Goal: Contribute content: Contribute content

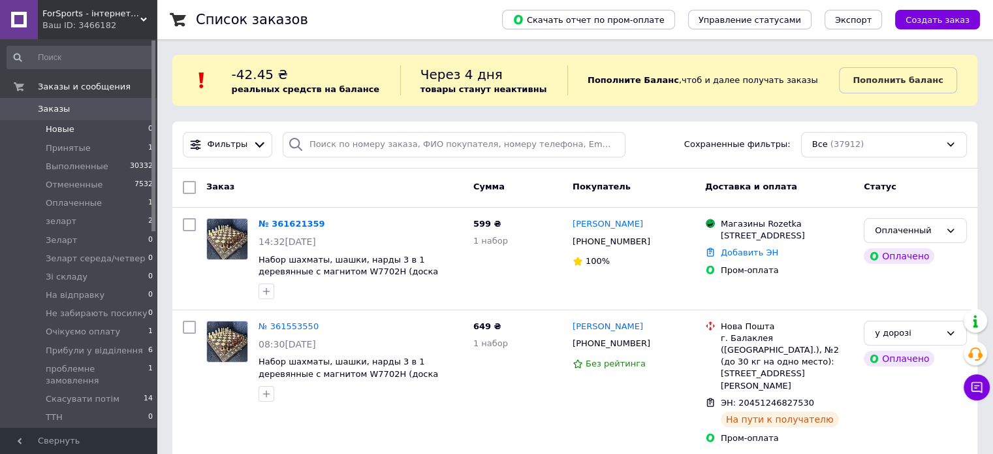
click at [72, 133] on li "Новые 0" at bounding box center [80, 129] width 161 height 18
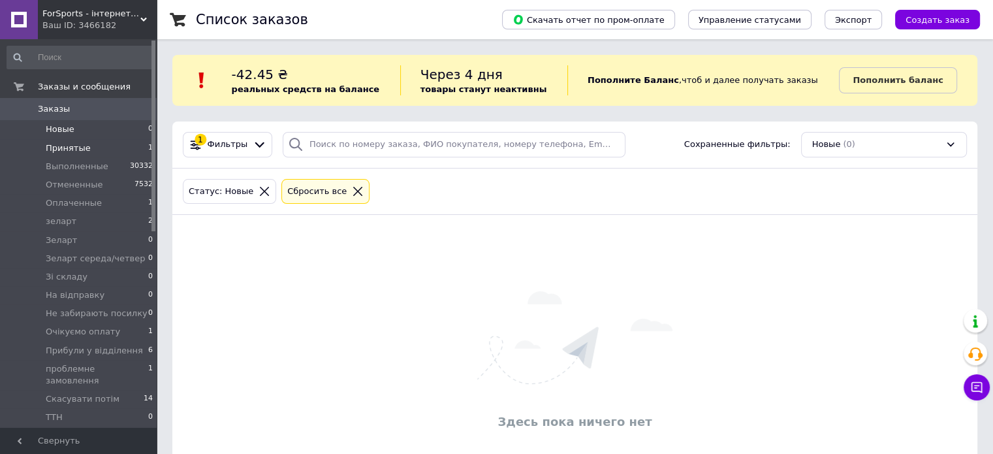
click at [98, 147] on li "Принятые 1" at bounding box center [80, 148] width 161 height 18
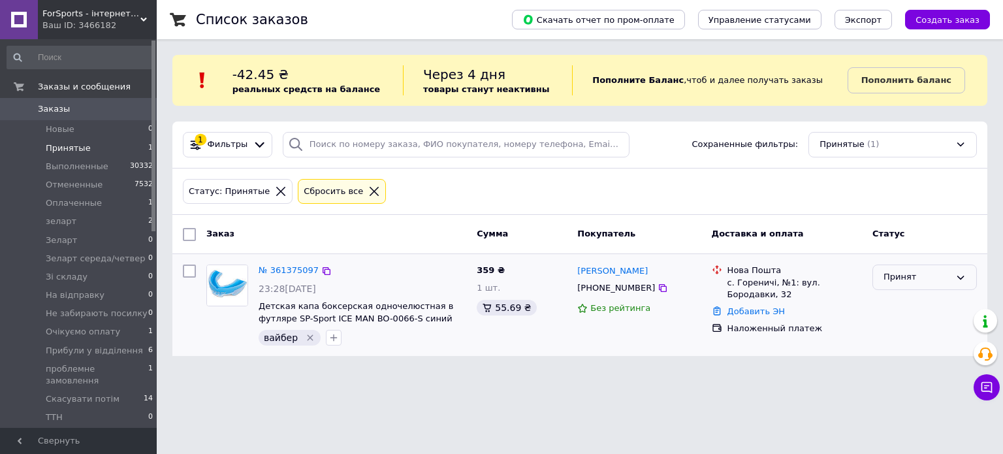
click at [919, 276] on div "Принят" at bounding box center [916, 277] width 67 height 14
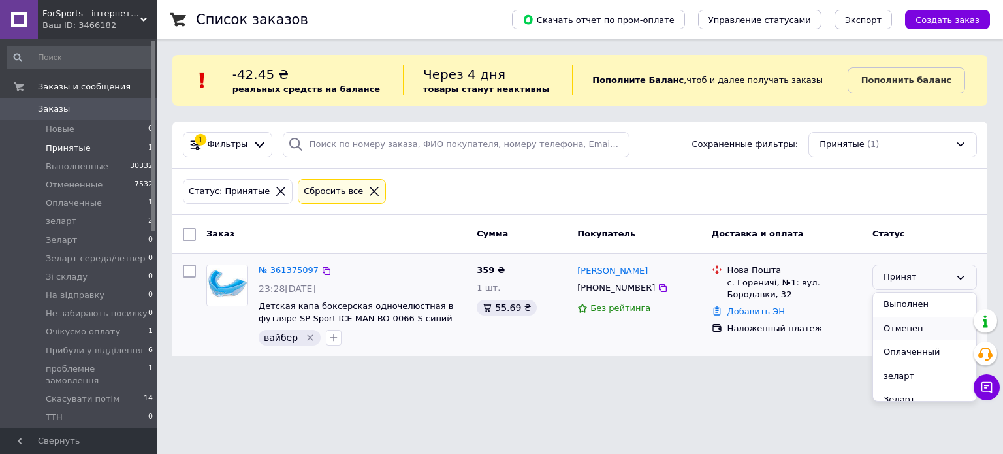
click at [904, 326] on li "Отменен" at bounding box center [924, 329] width 103 height 24
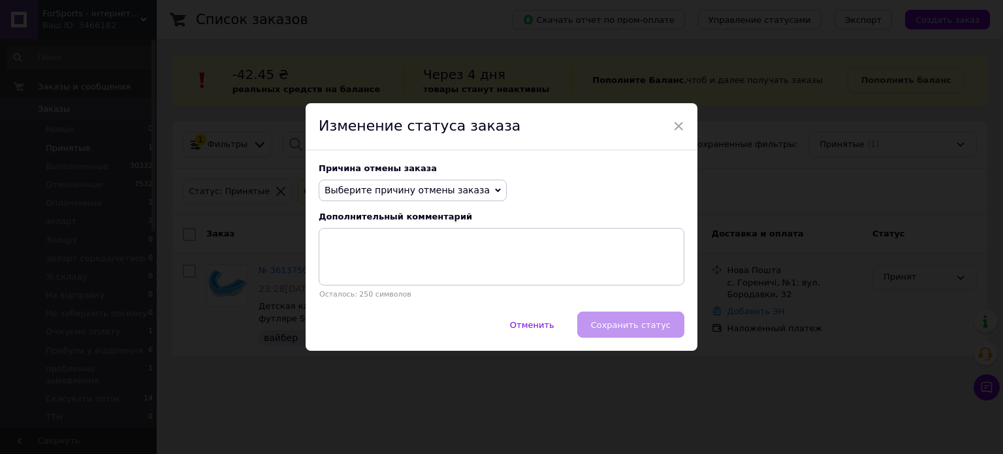
click at [383, 190] on span "Выберите причину отмены заказа" at bounding box center [406, 190] width 165 height 10
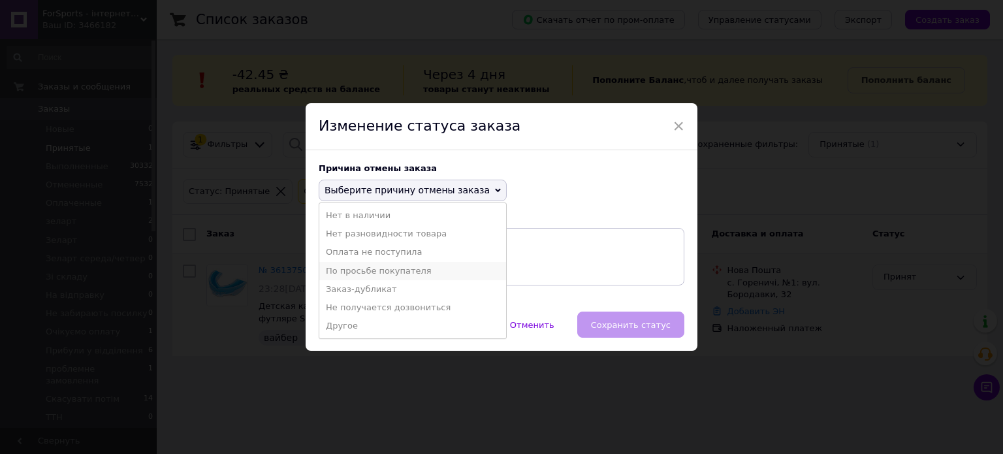
click at [375, 272] on li "По просьбе покупателя" at bounding box center [412, 271] width 187 height 18
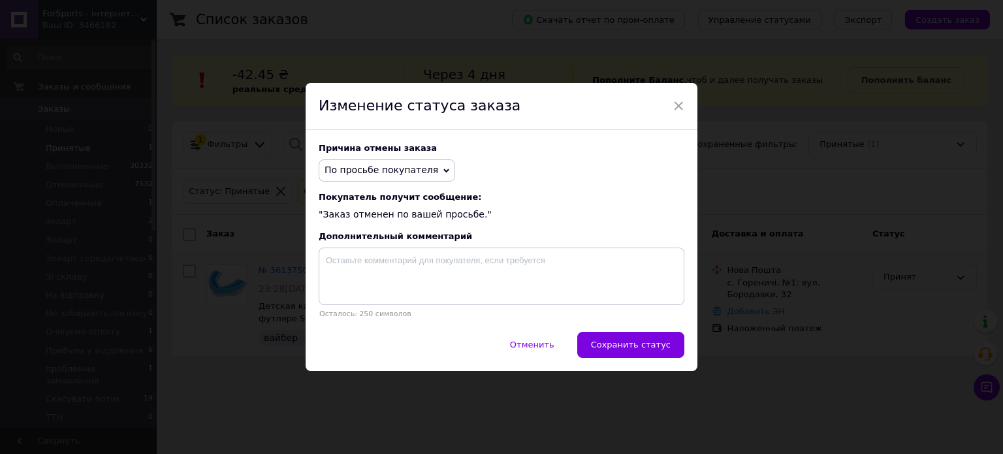
click at [680, 364] on div "Отменить   Сохранить статус" at bounding box center [502, 351] width 392 height 39
click at [663, 346] on span "Сохранить статус" at bounding box center [631, 344] width 80 height 10
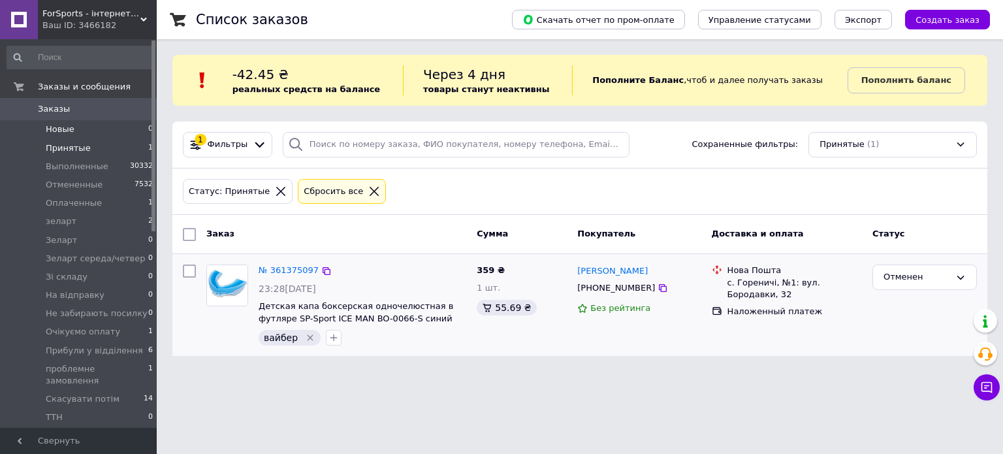
click at [94, 124] on li "Новые 0" at bounding box center [80, 129] width 161 height 18
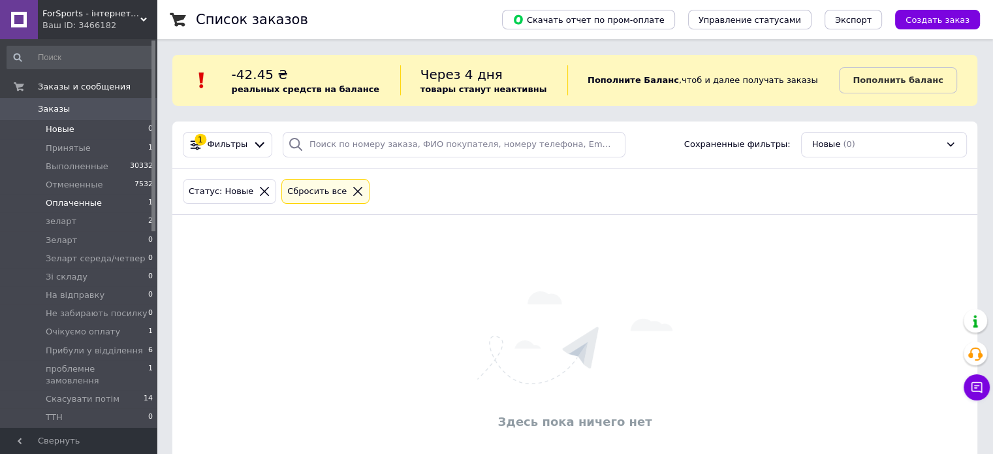
click at [116, 199] on li "Оплаченные 1" at bounding box center [80, 203] width 161 height 18
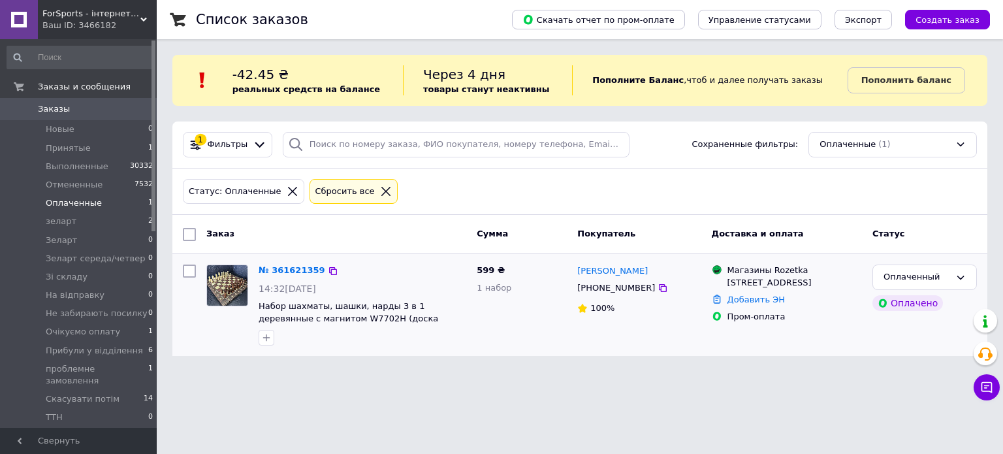
click at [225, 283] on img at bounding box center [227, 285] width 40 height 40
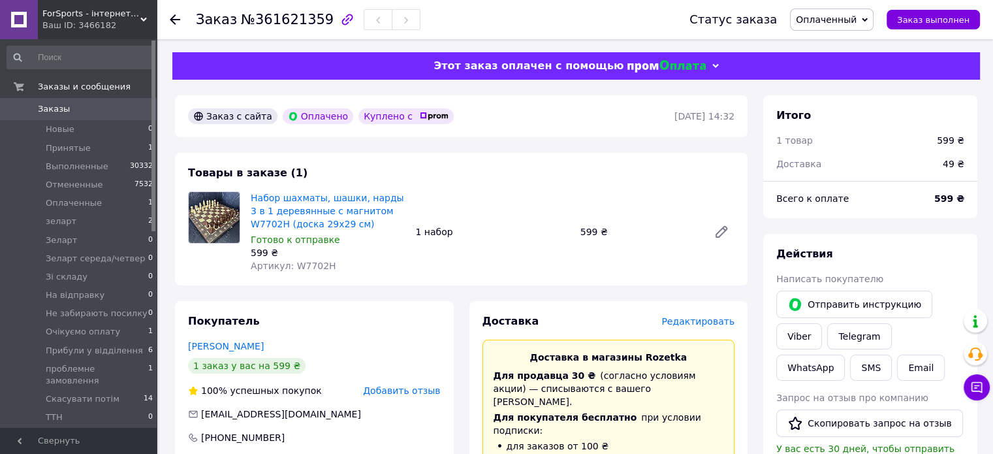
click at [352, 277] on div "Товары в заказе (1) Набор шахматы, шашки, нарды 3 в 1 деревянные с магнитом W77…" at bounding box center [461, 219] width 573 height 133
click at [109, 199] on li "Оплаченные 1" at bounding box center [80, 203] width 161 height 18
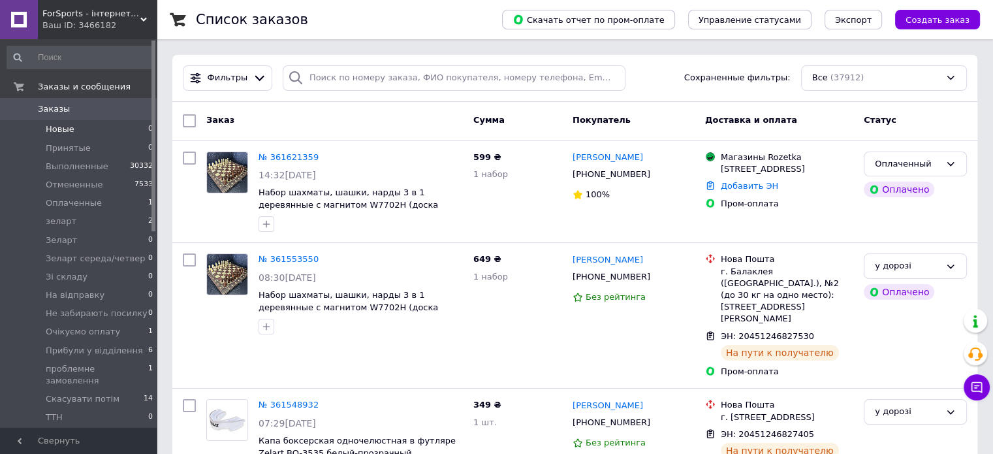
click at [55, 128] on span "Новые" at bounding box center [60, 129] width 29 height 12
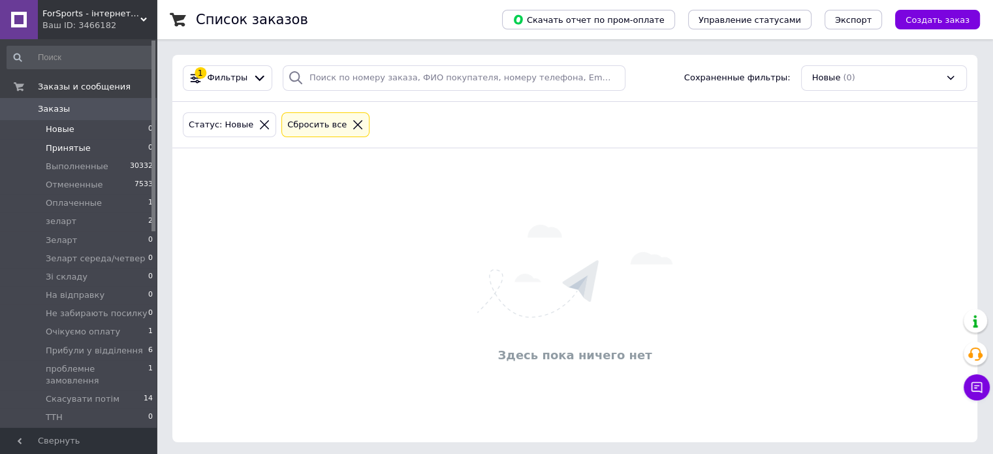
click at [87, 146] on li "Принятые 0" at bounding box center [80, 148] width 161 height 18
click at [54, 125] on span "Новые" at bounding box center [60, 129] width 29 height 12
click at [114, 146] on li "Принятые 0" at bounding box center [80, 148] width 161 height 18
click at [114, 199] on li "Оплаченные 1" at bounding box center [80, 203] width 161 height 18
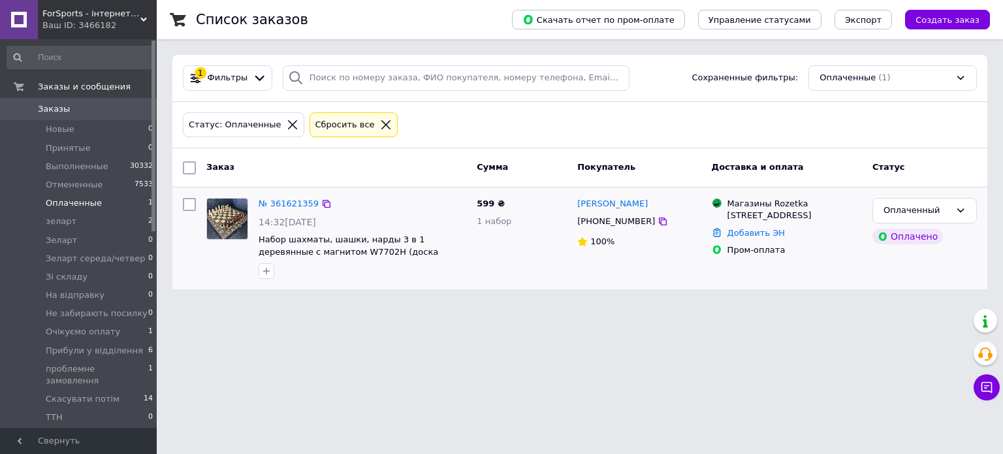
click at [233, 221] on img at bounding box center [227, 218] width 40 height 40
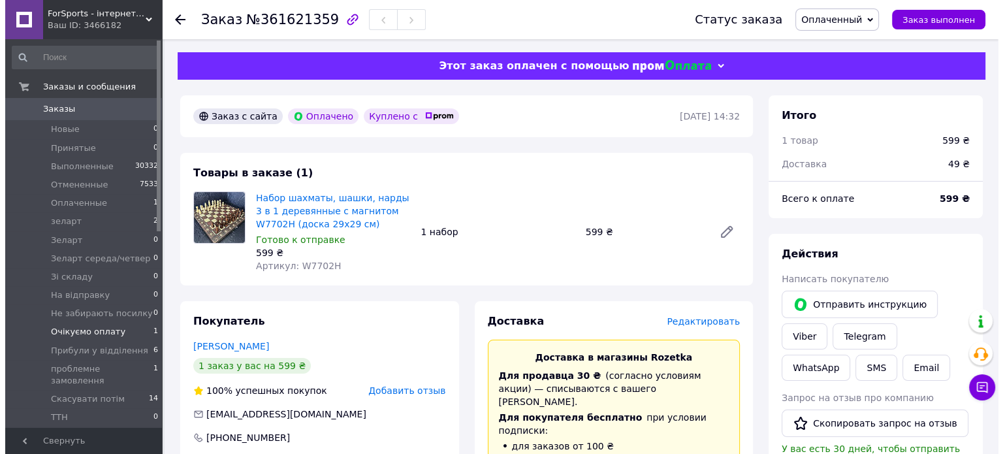
scroll to position [65, 0]
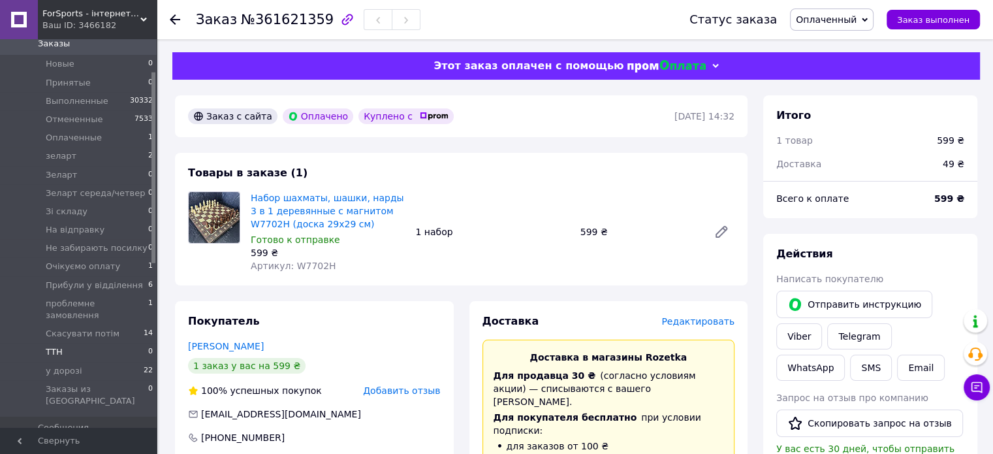
click at [82, 343] on li "ТТН 0" at bounding box center [80, 352] width 161 height 18
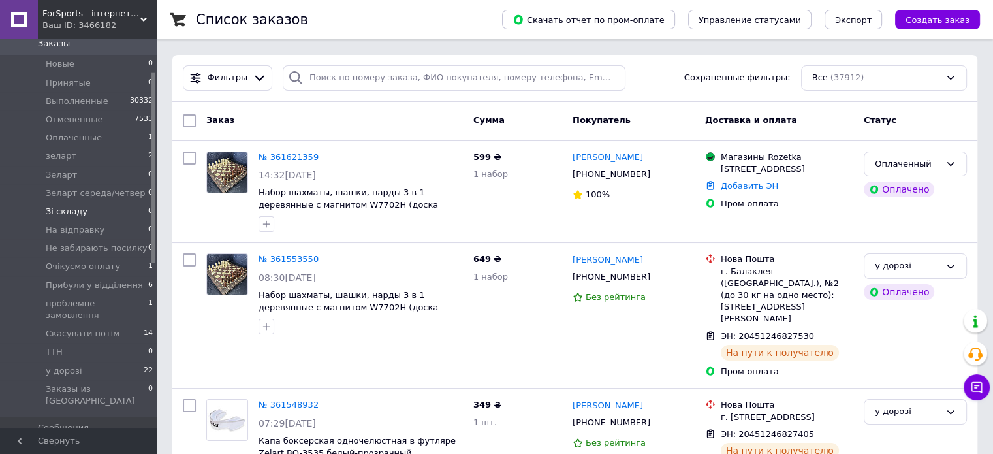
click at [97, 211] on li "Зі складу 0" at bounding box center [80, 211] width 161 height 18
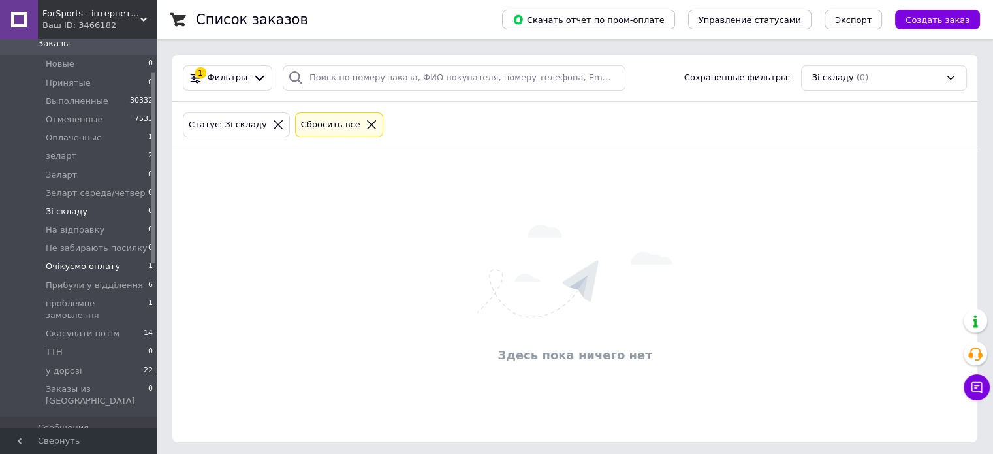
click at [91, 263] on span "Очікуємо оплату" at bounding box center [83, 266] width 74 height 12
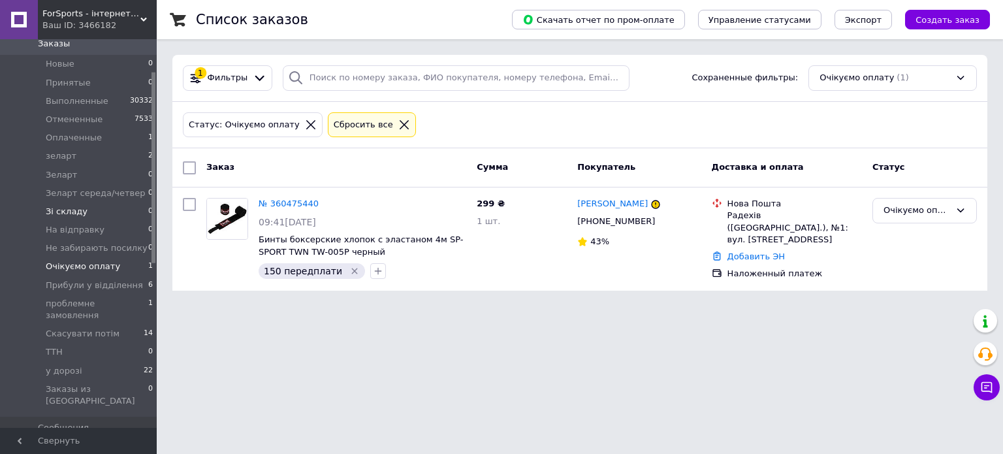
click at [98, 216] on li "Зі складу 0" at bounding box center [80, 211] width 161 height 18
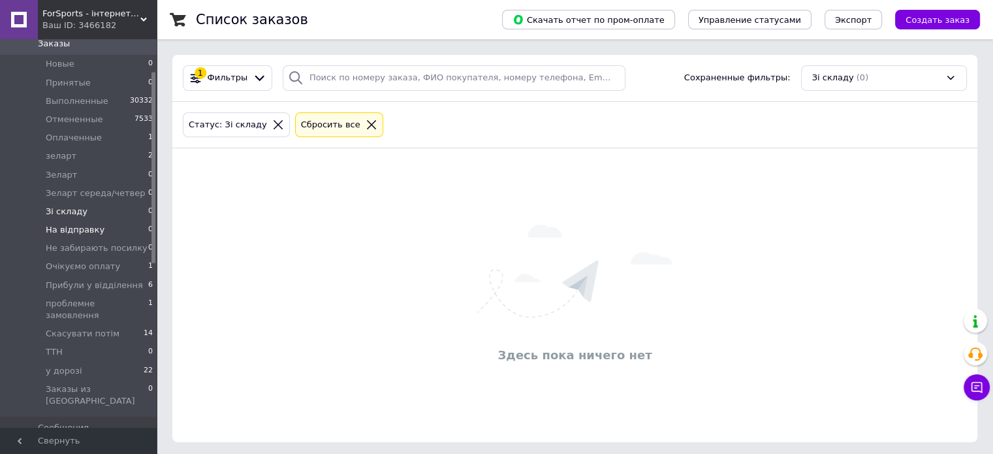
click at [118, 234] on li "На відправку 0" at bounding box center [80, 230] width 161 height 18
click at [107, 138] on li "Оплаченные 1" at bounding box center [80, 138] width 161 height 18
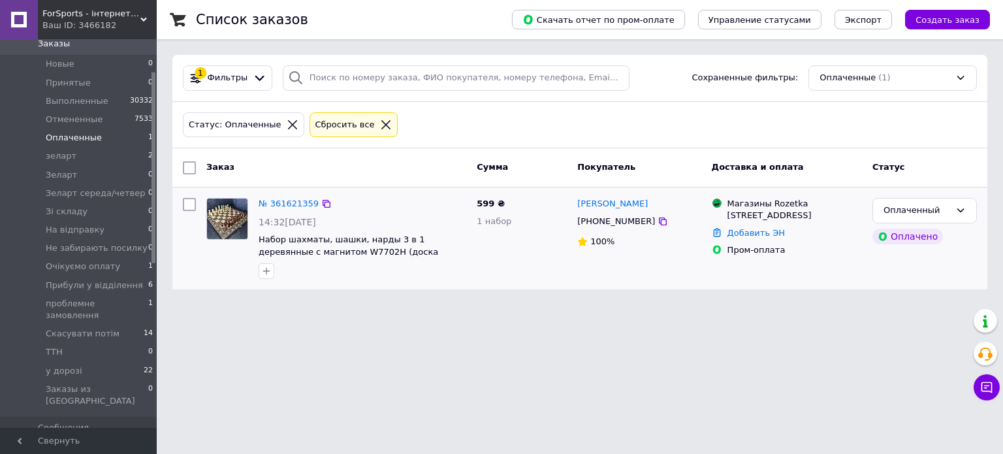
click at [237, 221] on img at bounding box center [227, 218] width 40 height 40
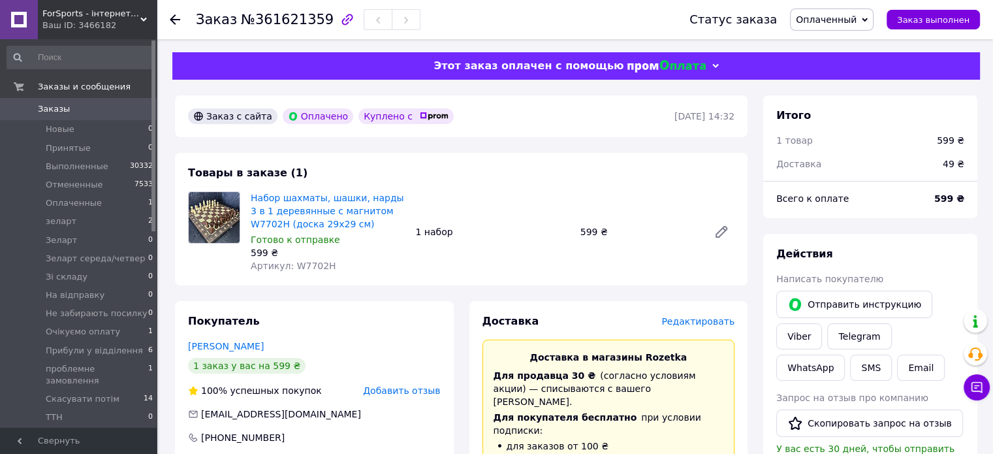
scroll to position [131, 0]
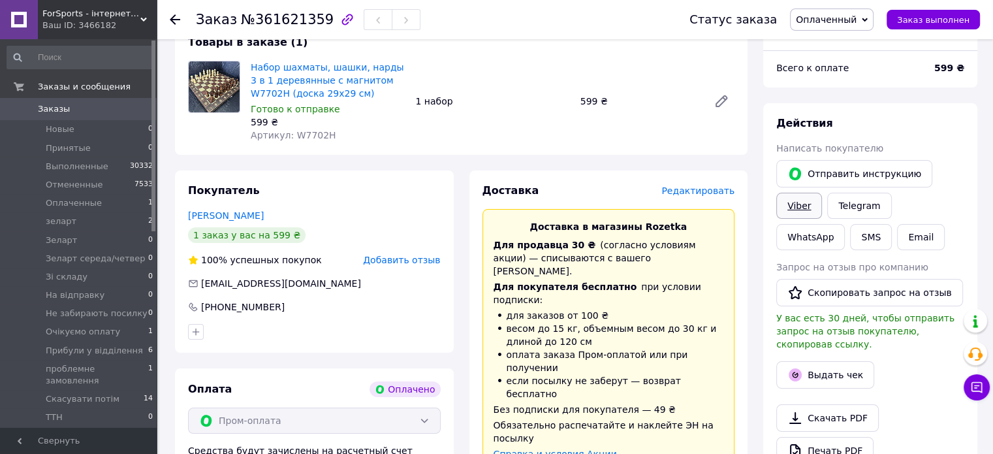
click at [800, 203] on link "Viber" at bounding box center [799, 206] width 46 height 26
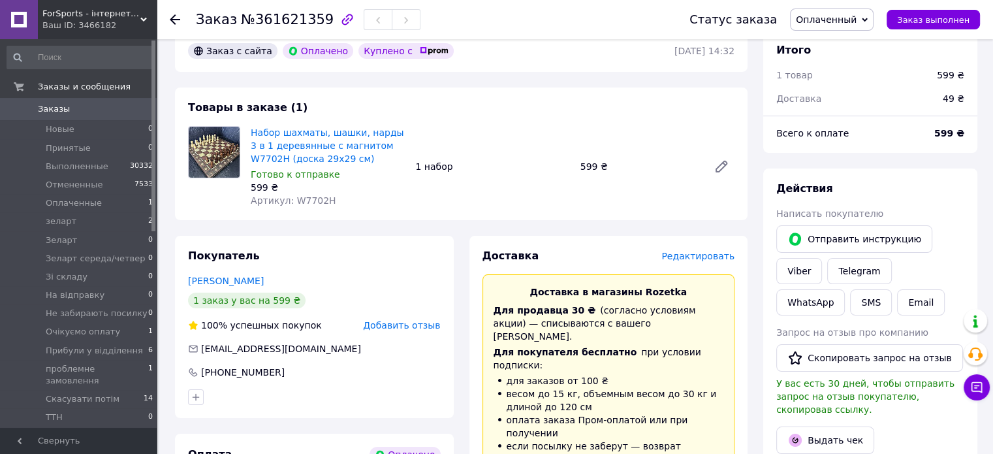
scroll to position [0, 0]
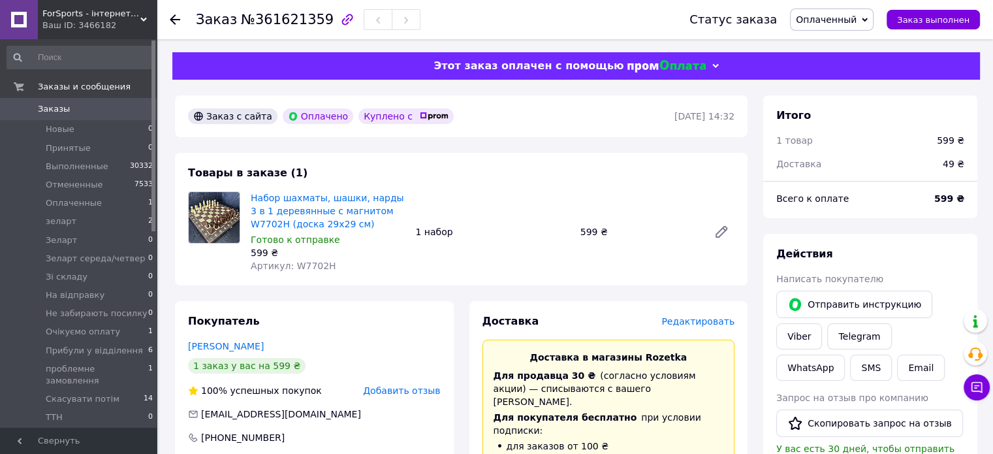
drag, startPoint x: 866, startPoint y: 11, endPoint x: 872, endPoint y: 70, distance: 59.0
click at [866, 12] on span "Оплаченный" at bounding box center [832, 19] width 84 height 22
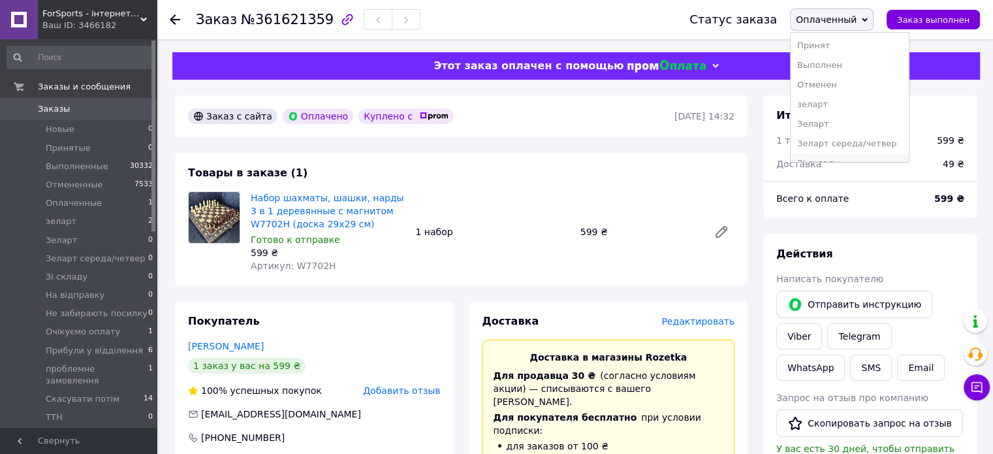
scroll to position [65, 0]
click at [870, 102] on li "Зі складу" at bounding box center [850, 98] width 118 height 20
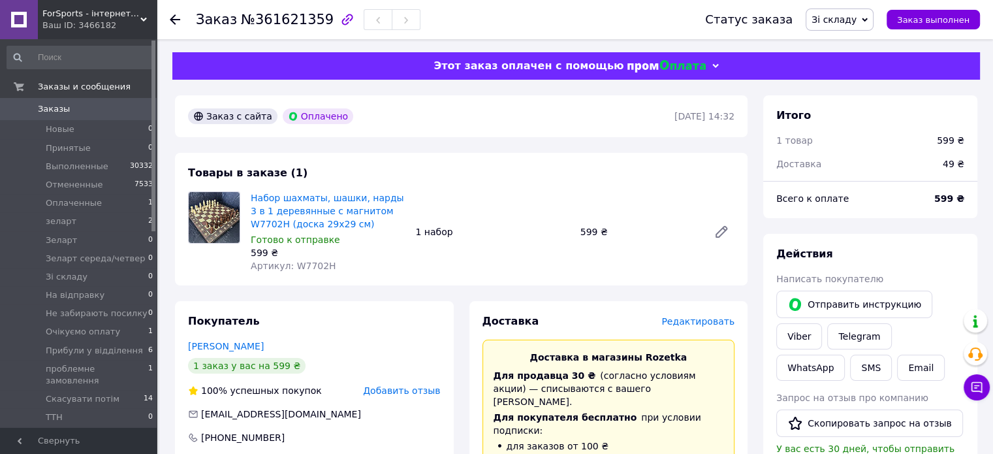
click at [607, 192] on div "Набор шахматы, шашки, нарды 3 в 1 деревянные с магнитом W7702H (доска 29x29 см)…" at bounding box center [492, 232] width 494 height 86
click at [608, 191] on div "Набор шахматы, шашки, нарды 3 в 1 деревянные с магнитом W7702H (доска 29x29 см)…" at bounding box center [492, 232] width 494 height 86
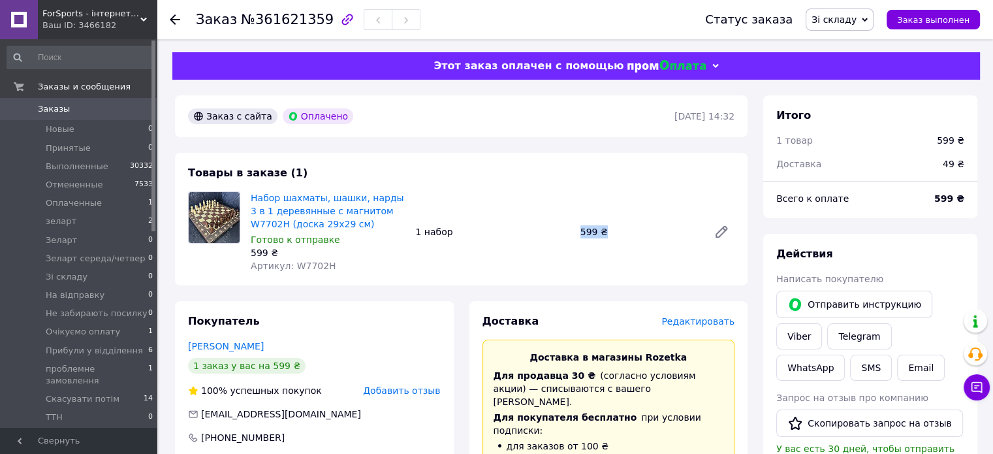
click at [608, 191] on div "Набор шахматы, шашки, нарды 3 в 1 деревянные с магнитом W7702H (доска 29x29 см)…" at bounding box center [492, 232] width 494 height 86
click at [74, 127] on li "Новые 0" at bounding box center [80, 129] width 161 height 18
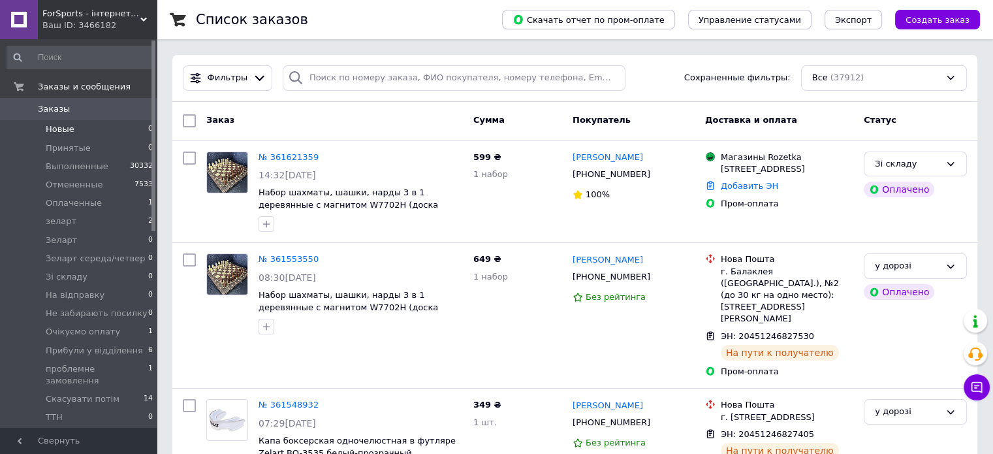
click at [67, 131] on span "Новые" at bounding box center [60, 129] width 29 height 12
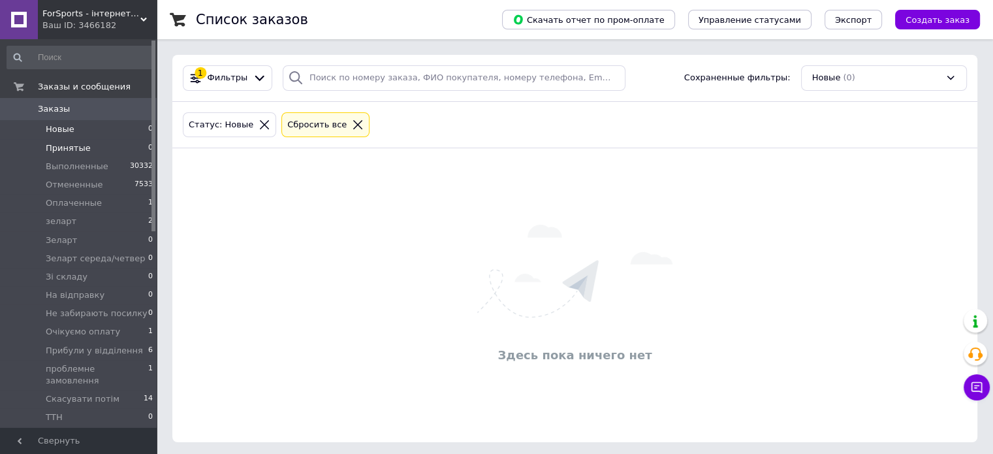
click at [78, 143] on span "Принятые" at bounding box center [68, 148] width 45 height 12
click at [90, 132] on li "Новые 0" at bounding box center [80, 129] width 161 height 18
click at [105, 151] on li "Принятые 0" at bounding box center [80, 148] width 161 height 18
click at [105, 198] on li "Оплаченные 1" at bounding box center [80, 203] width 161 height 18
click at [116, 224] on li "зеларт 2" at bounding box center [80, 221] width 161 height 18
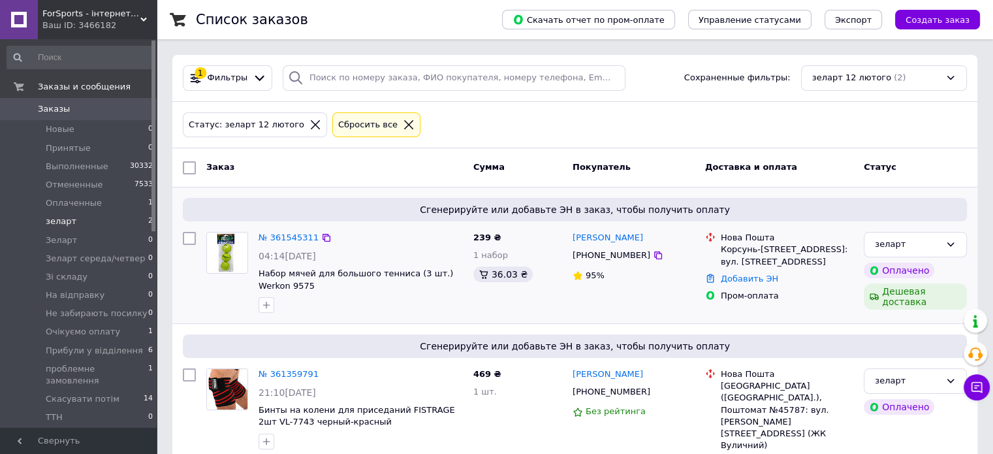
scroll to position [21, 0]
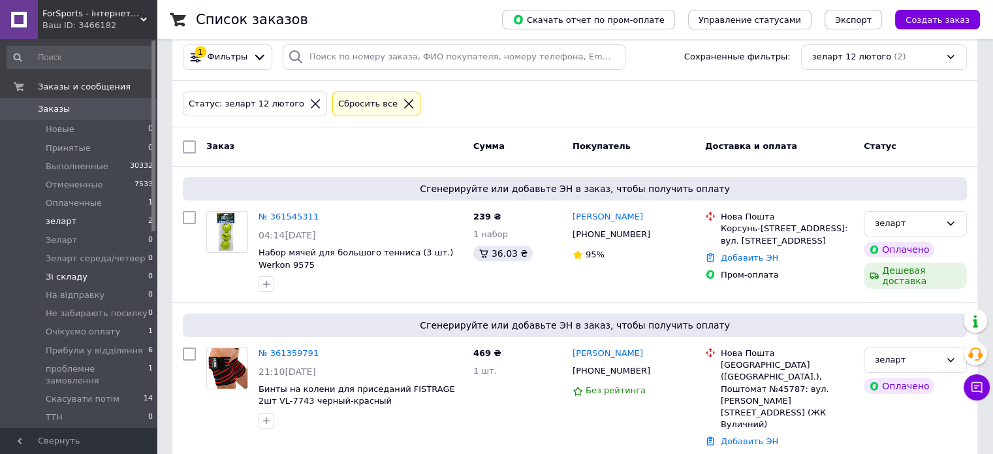
click at [76, 274] on span "Зі складу" at bounding box center [67, 277] width 42 height 12
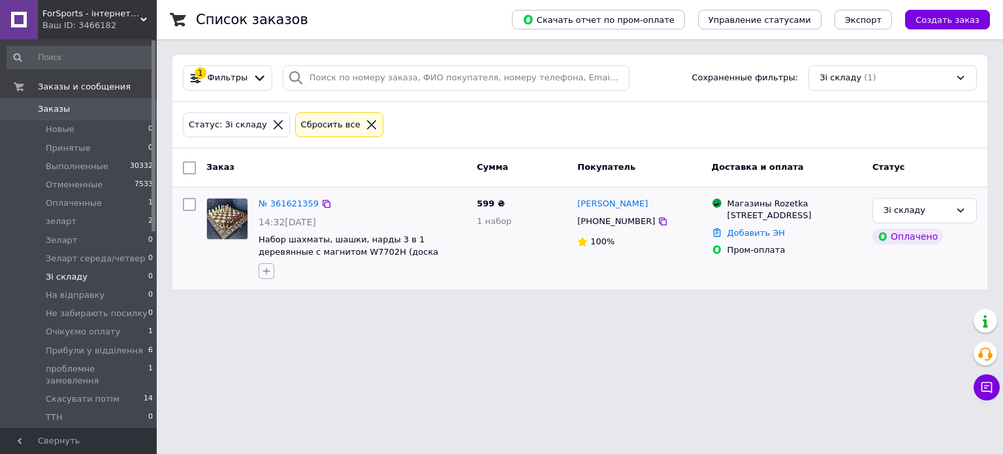
click at [260, 270] on button "button" at bounding box center [267, 271] width 16 height 16
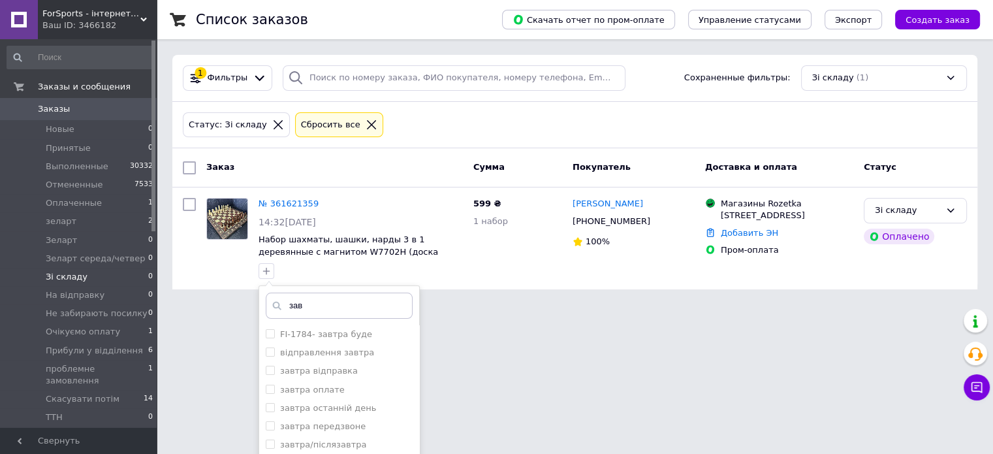
scroll to position [131, 0]
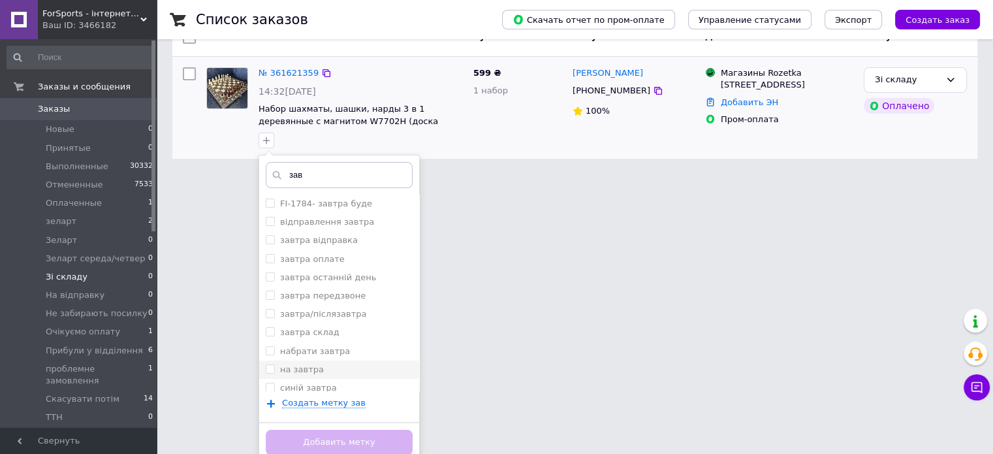
type input "зав"
click at [264, 365] on li "на завтра" at bounding box center [339, 369] width 160 height 18
checkbox input "true"
click at [330, 441] on button "Добавить метку" at bounding box center [339, 442] width 147 height 25
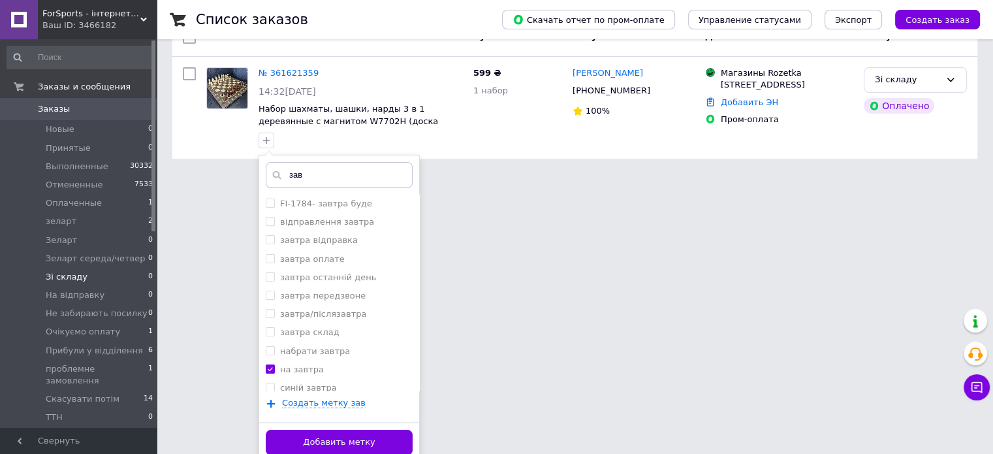
scroll to position [0, 0]
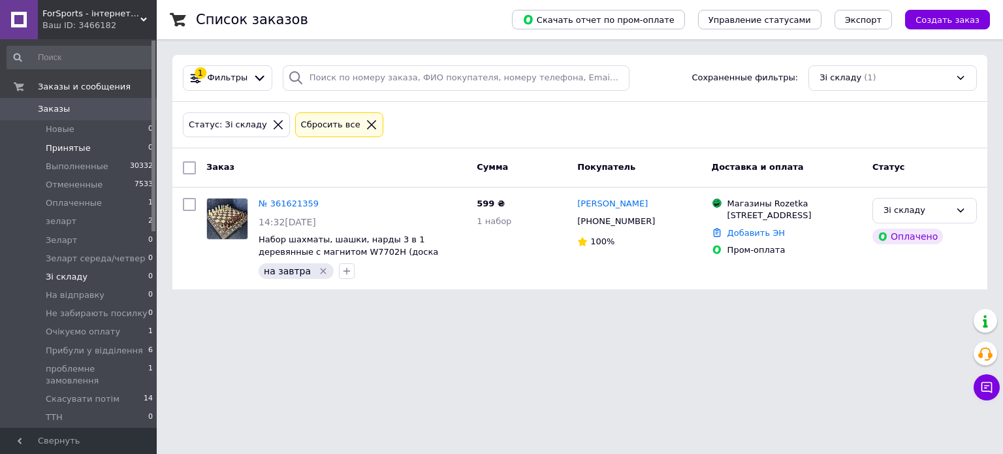
click at [70, 150] on span "Принятые" at bounding box center [68, 148] width 45 height 12
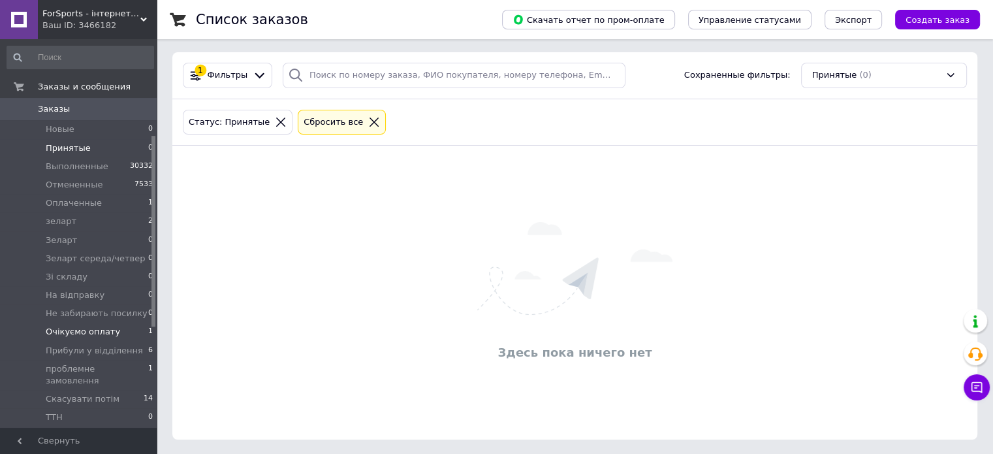
scroll to position [196, 0]
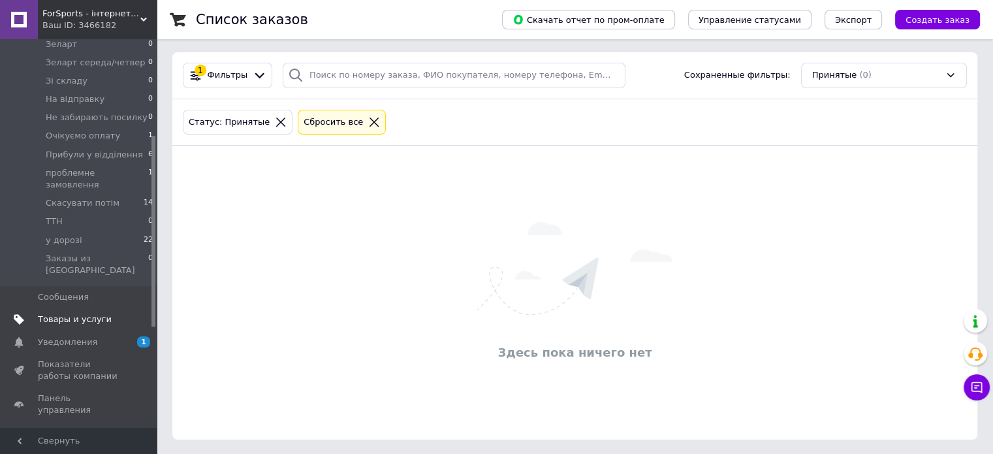
click at [102, 313] on span "Товары и услуги" at bounding box center [79, 319] width 83 height 12
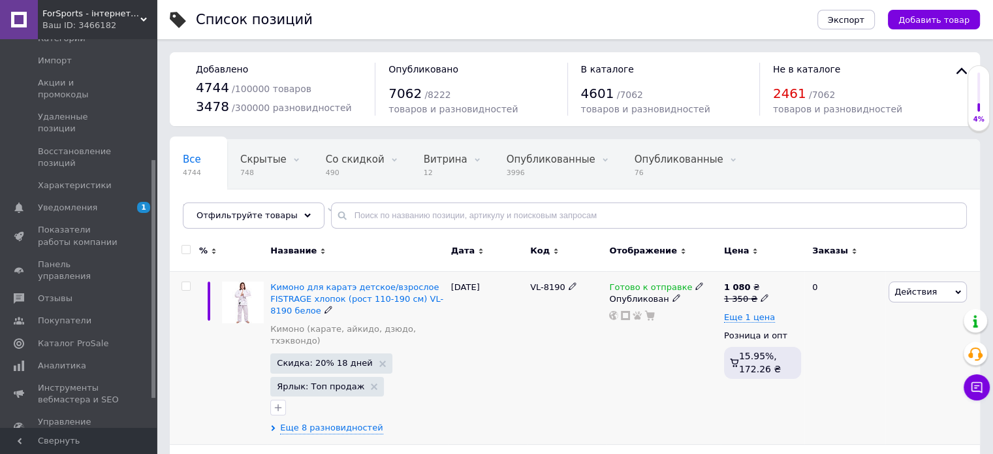
scroll to position [65, 0]
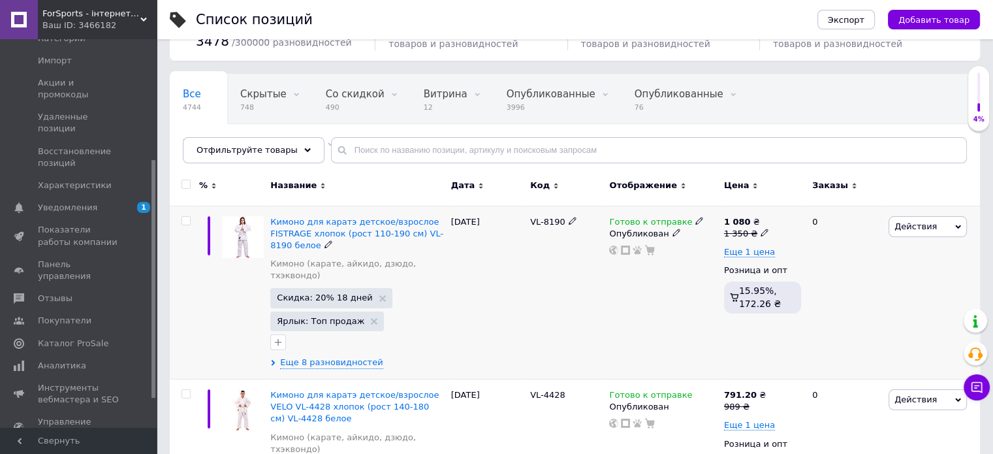
click at [251, 238] on img at bounding box center [243, 237] width 42 height 42
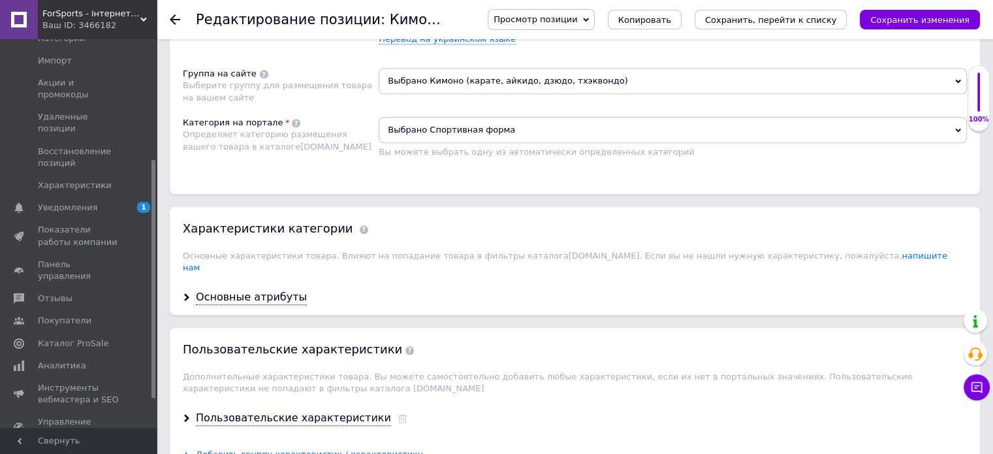
scroll to position [1306, 0]
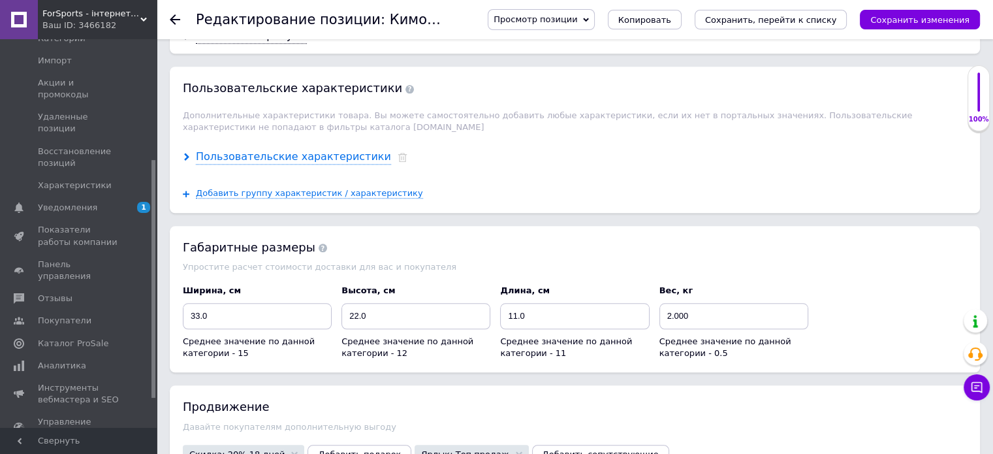
click at [247, 150] on div "Пользовательские характеристики" at bounding box center [293, 157] width 195 height 15
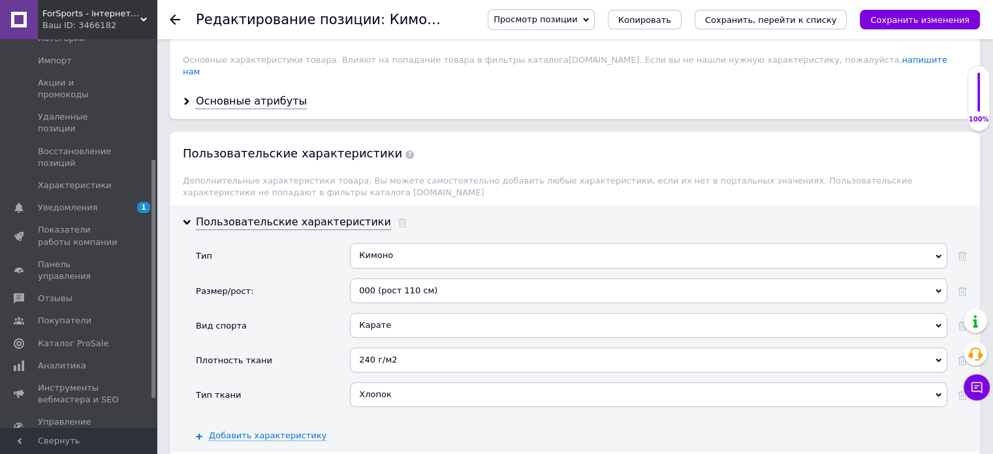
scroll to position [1110, 0]
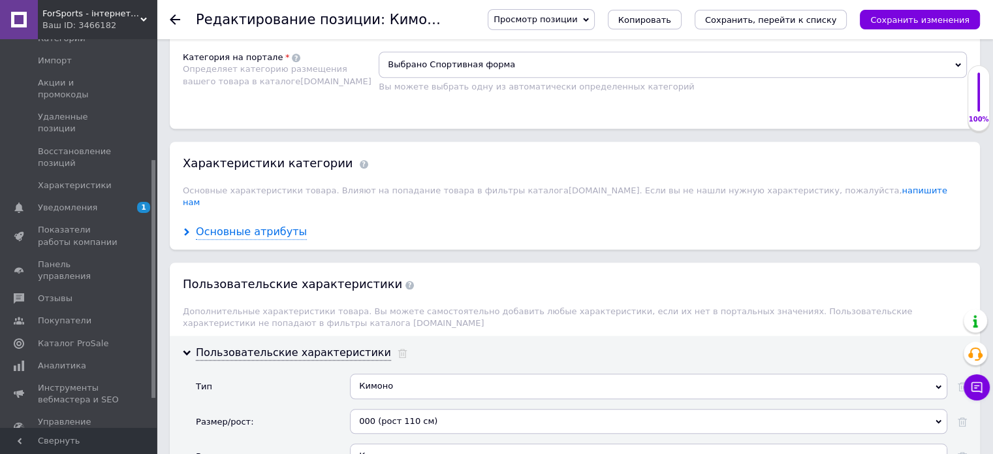
click at [232, 225] on div "Основные атрибуты" at bounding box center [251, 232] width 111 height 15
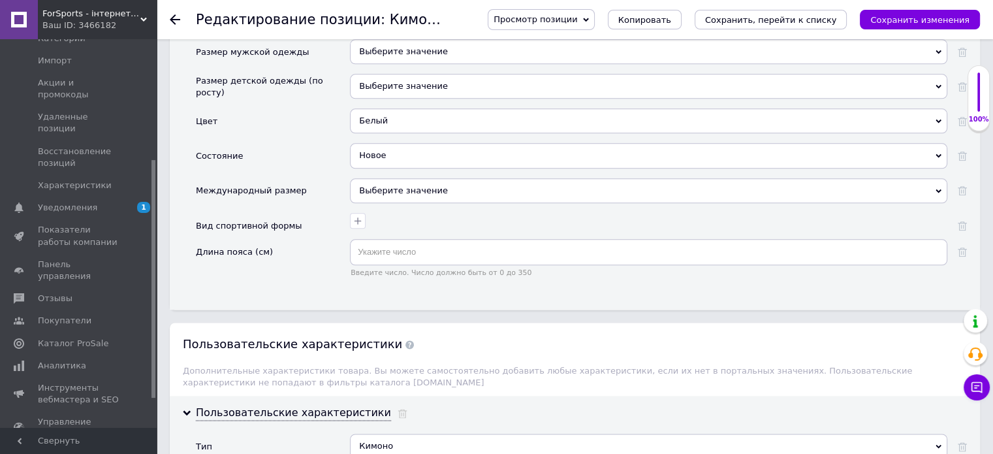
scroll to position [1828, 0]
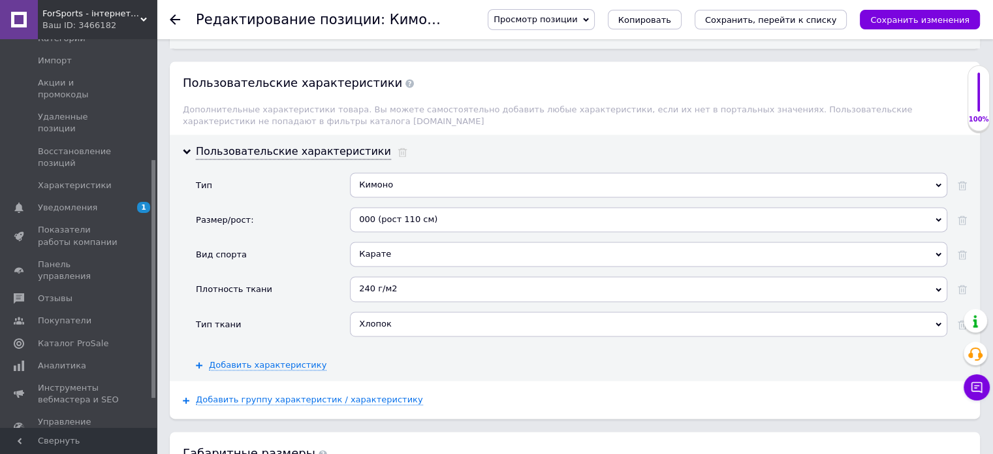
click at [426, 207] on div "000 (рост 110 см)" at bounding box center [648, 219] width 597 height 25
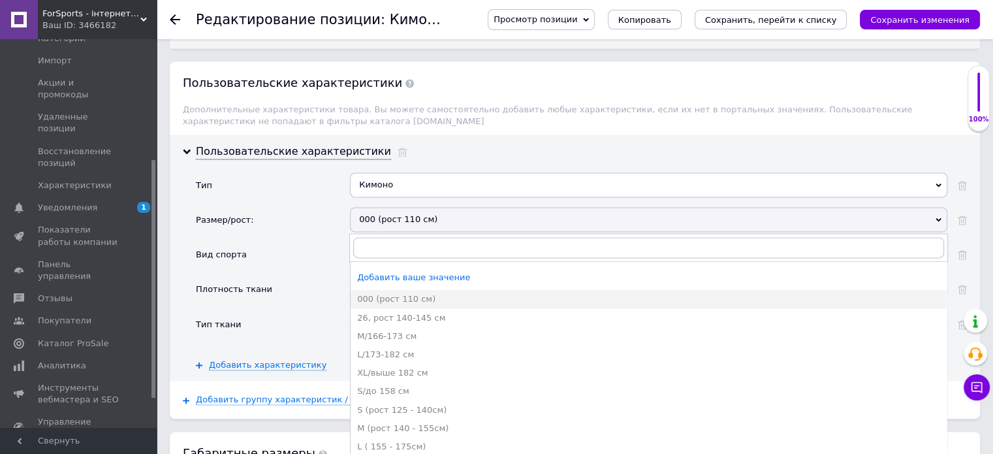
click at [305, 242] on div "Вид спорта" at bounding box center [273, 259] width 154 height 35
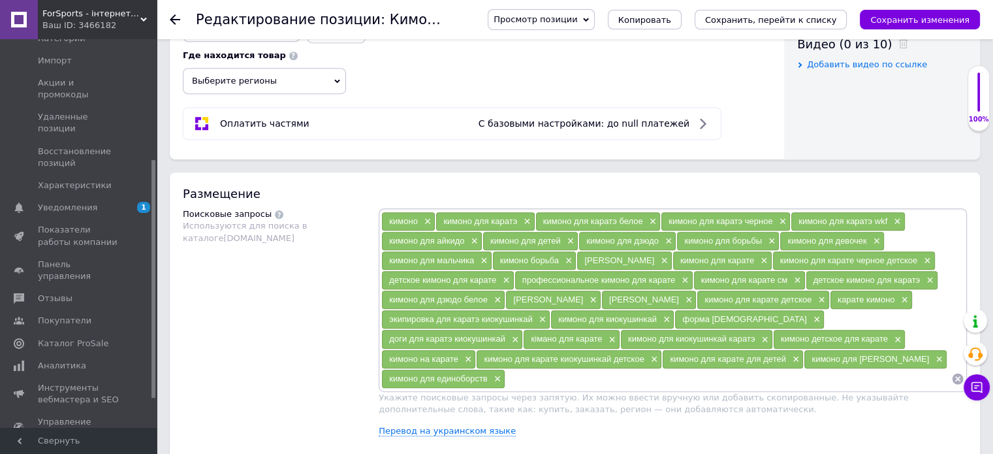
scroll to position [0, 0]
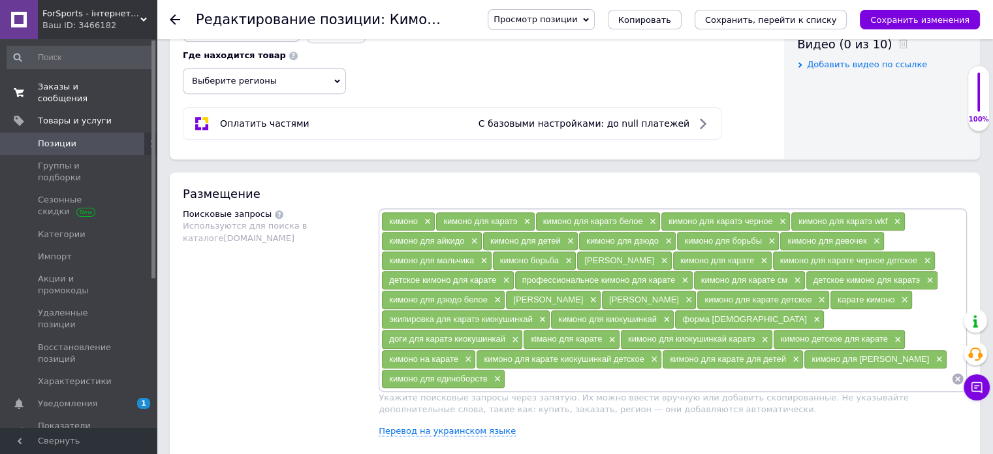
click at [76, 88] on span "Заказы и сообщения" at bounding box center [79, 93] width 83 height 24
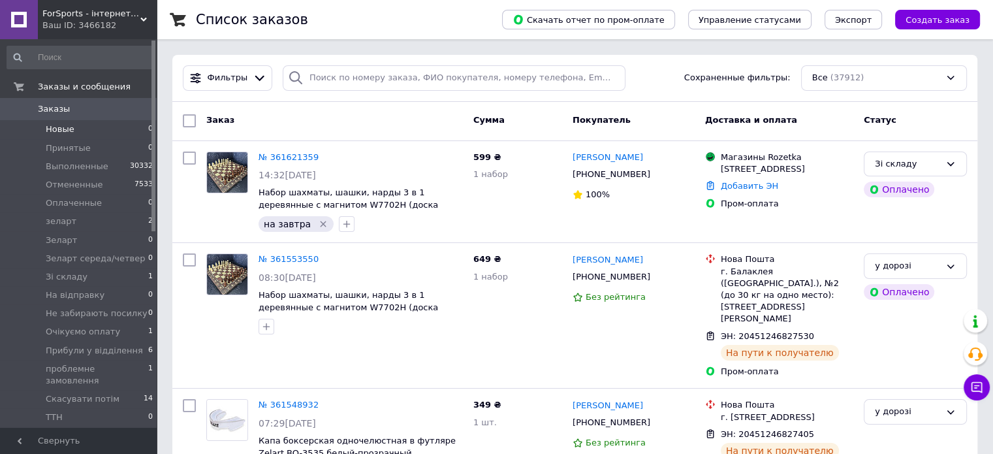
click at [89, 134] on li "Новые 0" at bounding box center [80, 129] width 161 height 18
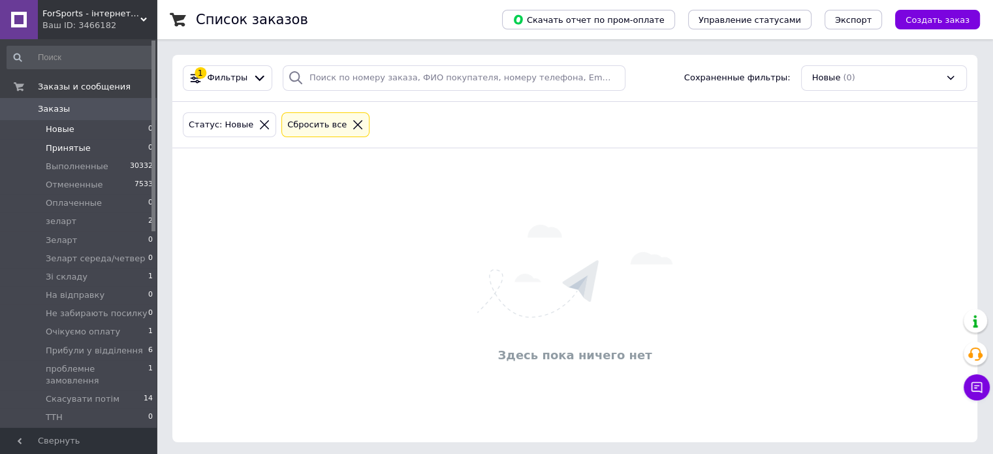
click at [78, 148] on span "Принятые" at bounding box center [68, 148] width 45 height 12
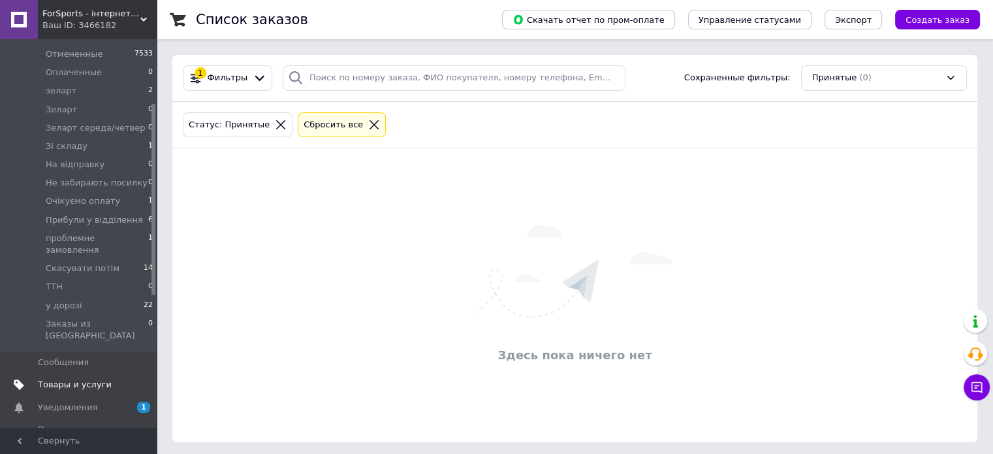
click at [87, 379] on span "Товары и услуги" at bounding box center [75, 385] width 74 height 12
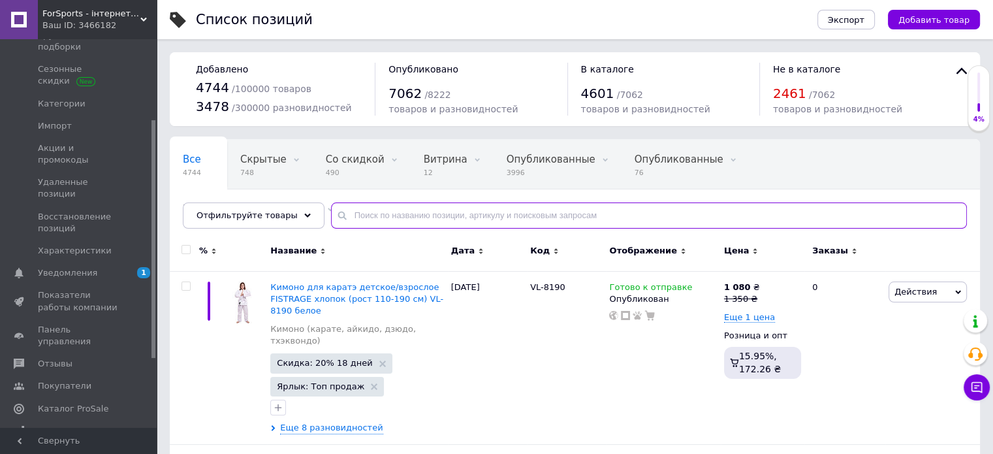
click at [460, 219] on input "text" at bounding box center [649, 215] width 636 height 26
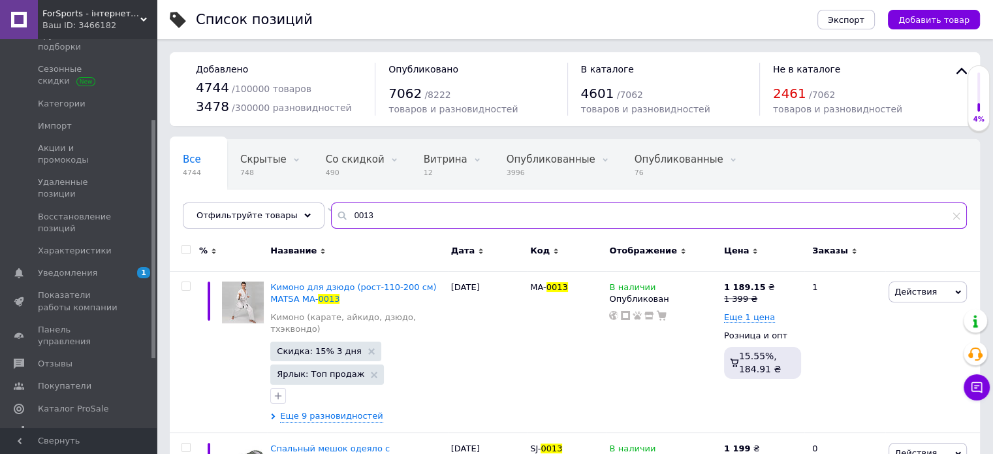
scroll to position [93, 0]
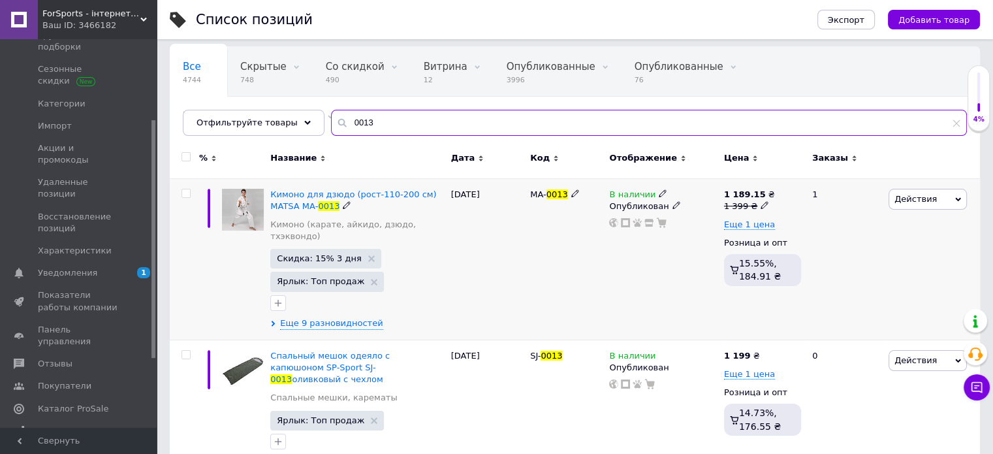
type input "0013"
click at [254, 202] on img at bounding box center [243, 210] width 42 height 42
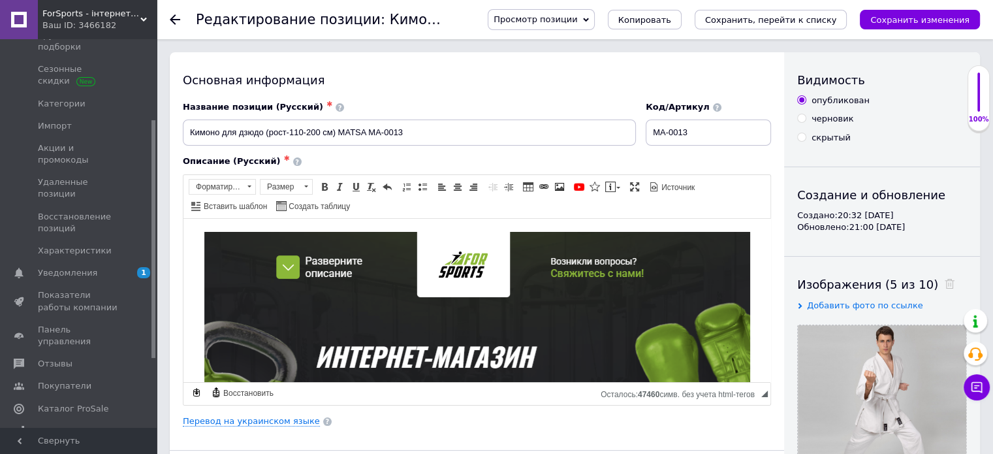
scroll to position [196, 0]
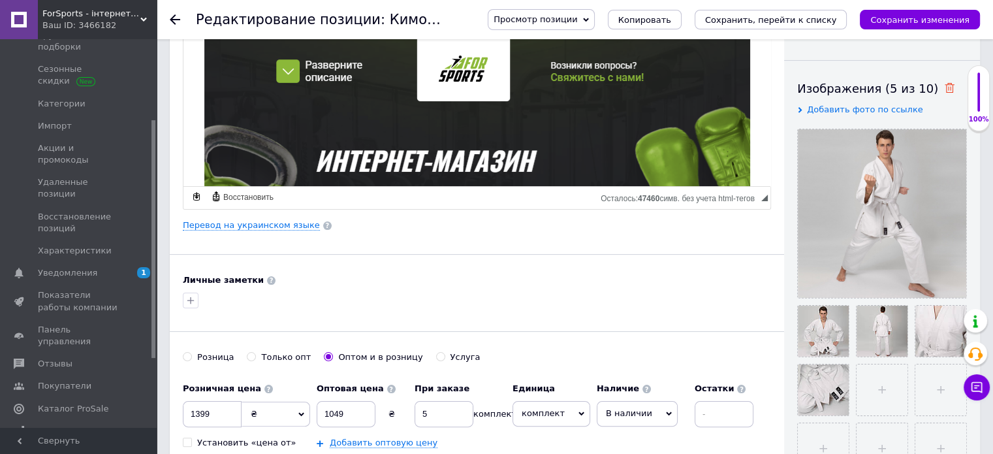
click at [945, 87] on use at bounding box center [950, 88] width 10 height 10
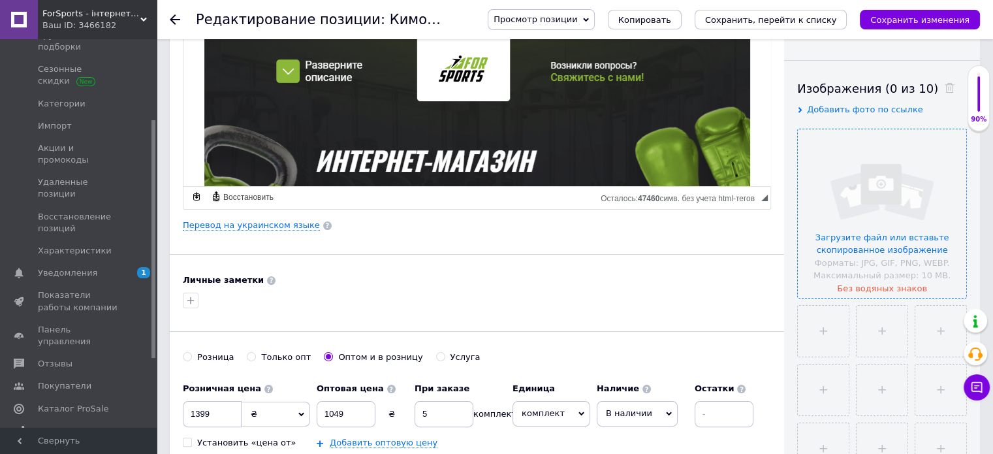
click at [892, 172] on input "file" at bounding box center [882, 213] width 168 height 168
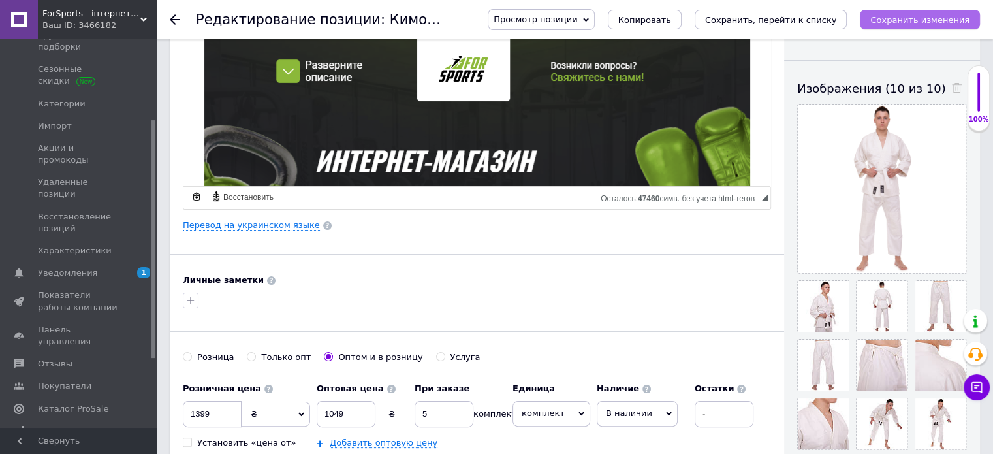
click at [927, 23] on icon "Сохранить изменения" at bounding box center [919, 20] width 99 height 10
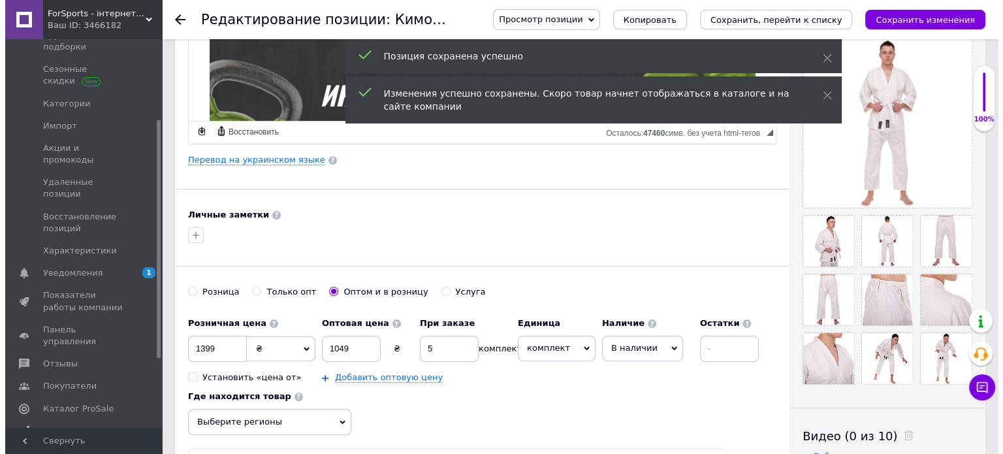
scroll to position [0, 0]
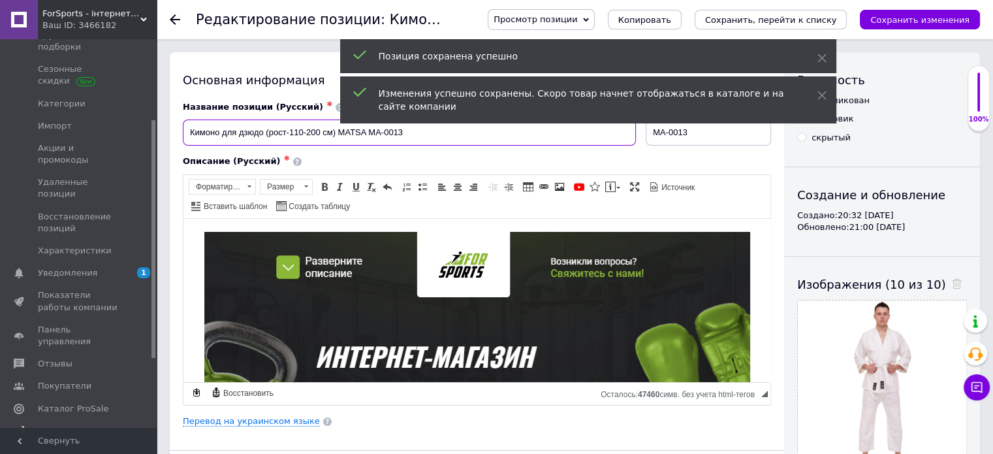
click at [453, 132] on input "Кимоно для дзюдо (рост-110-200 см) MATSA MA-0013" at bounding box center [409, 132] width 453 height 26
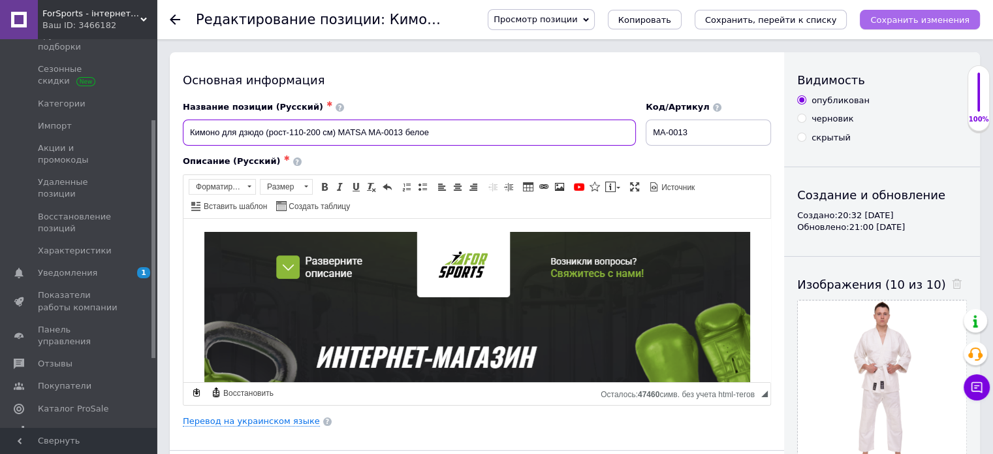
type input "Кимоно для дзюдо (рост-110-200 см) MATSA MA-0013 белое"
click at [966, 20] on icon "Сохранить изменения" at bounding box center [919, 20] width 99 height 10
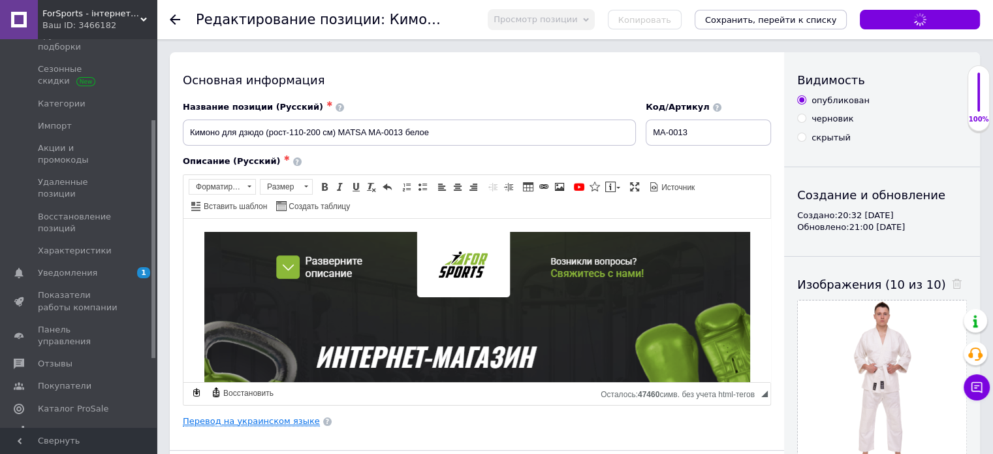
click at [281, 423] on link "Перевод на украинском языке" at bounding box center [251, 421] width 137 height 10
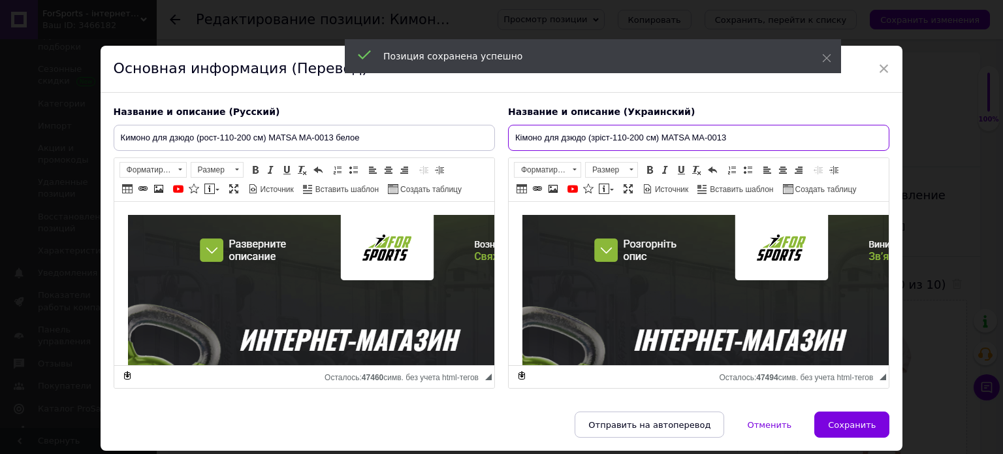
click at [748, 138] on input "Кімоно для дзюдо (зріст-110-200 см) MATSA MA-0013" at bounding box center [698, 138] width 381 height 26
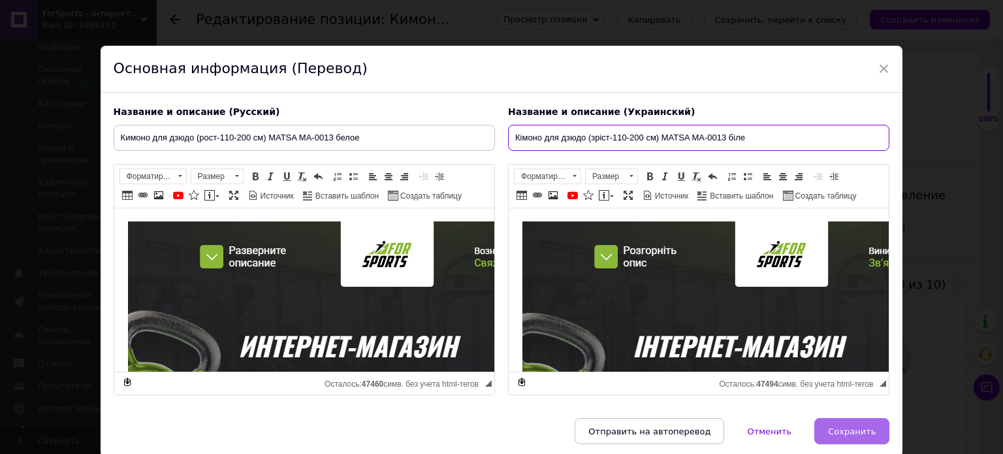
type input "Кімоно для дзюдо (зріст-110-200 см) MATSA MA-0013 біле"
click at [867, 432] on span "Сохранить" at bounding box center [852, 431] width 48 height 10
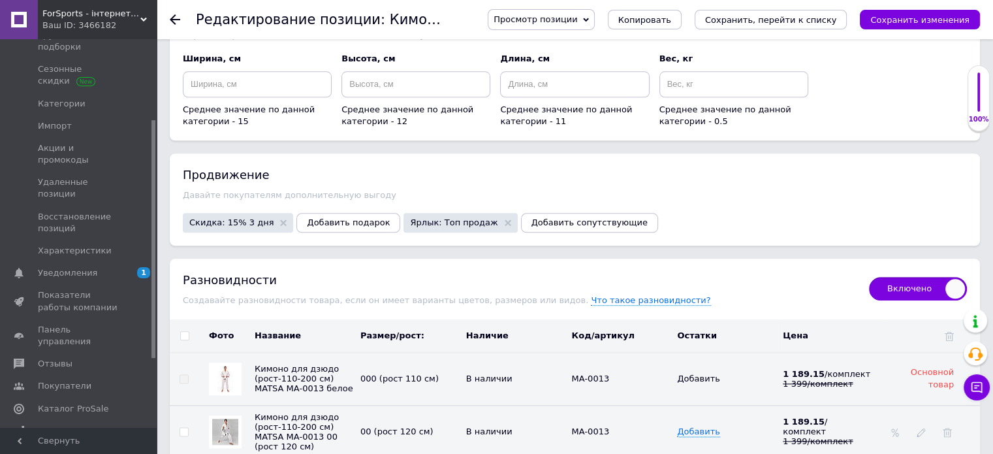
scroll to position [1697, 0]
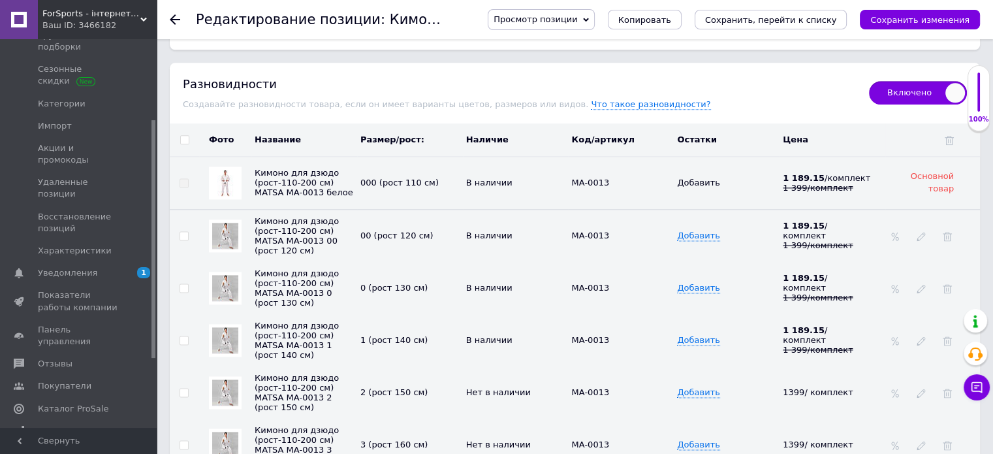
click at [224, 229] on img at bounding box center [225, 236] width 26 height 26
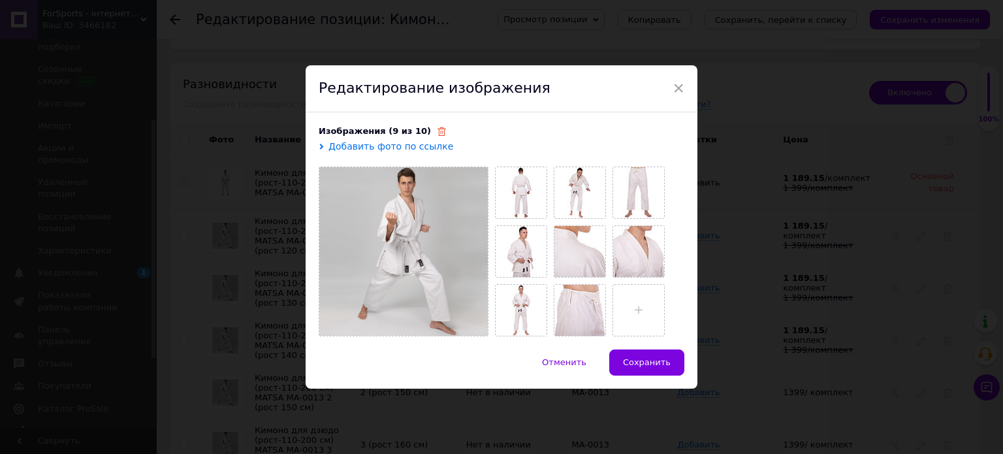
click at [437, 131] on icon at bounding box center [441, 131] width 8 height 8
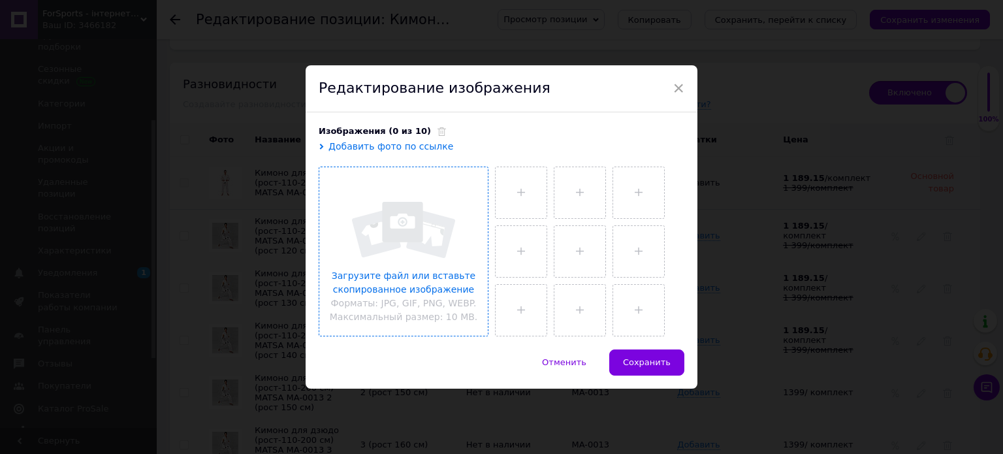
click at [428, 202] on input "file" at bounding box center [403, 251] width 168 height 168
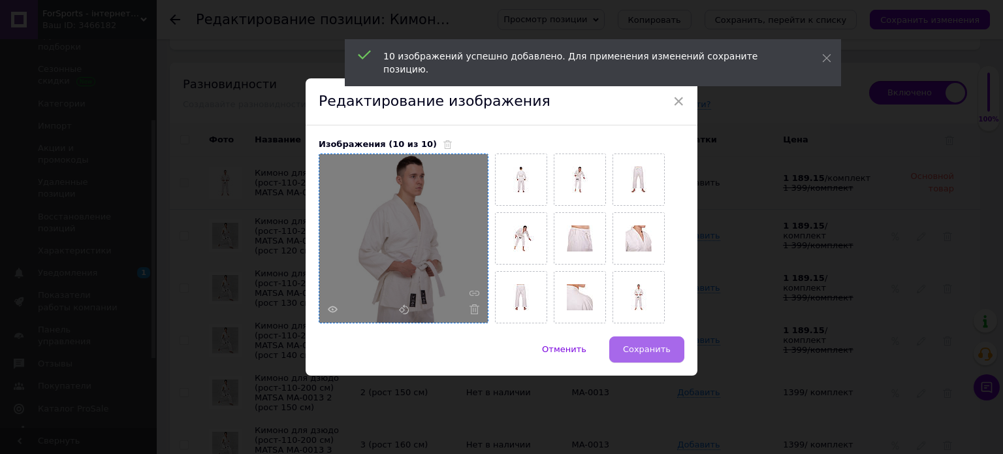
click at [653, 344] on span "Сохранить" at bounding box center [647, 349] width 48 height 10
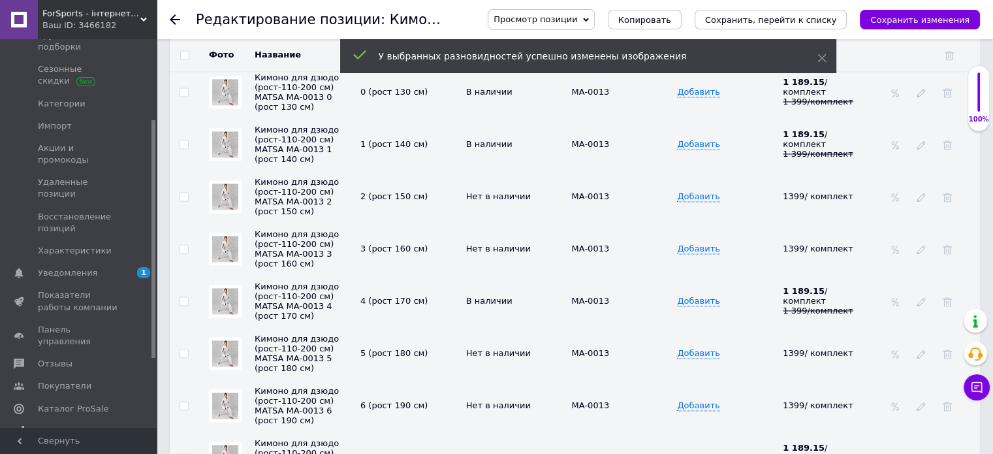
scroll to position [1828, 0]
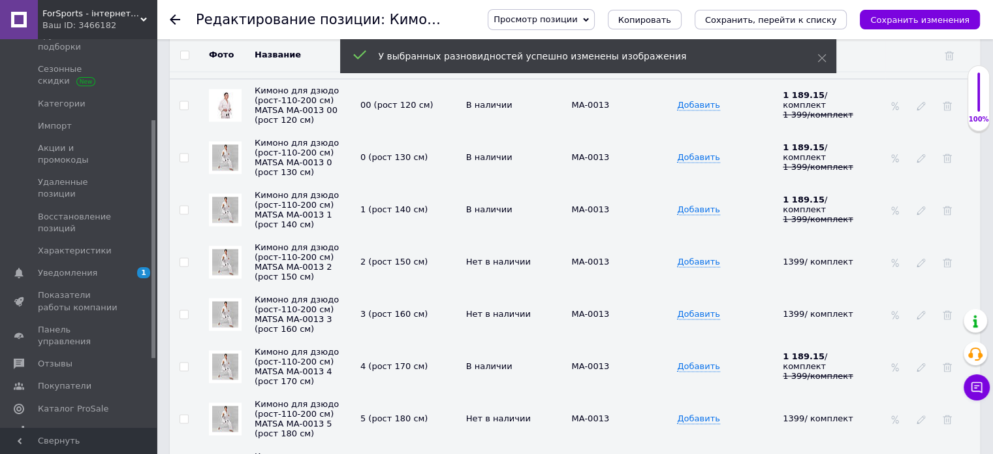
click at [212, 144] on img at bounding box center [225, 157] width 26 height 26
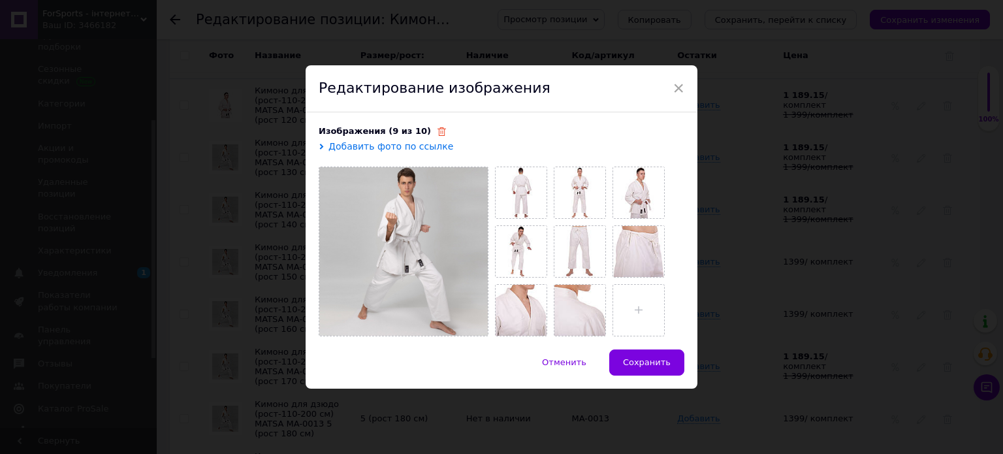
click at [437, 132] on use at bounding box center [441, 131] width 8 height 8
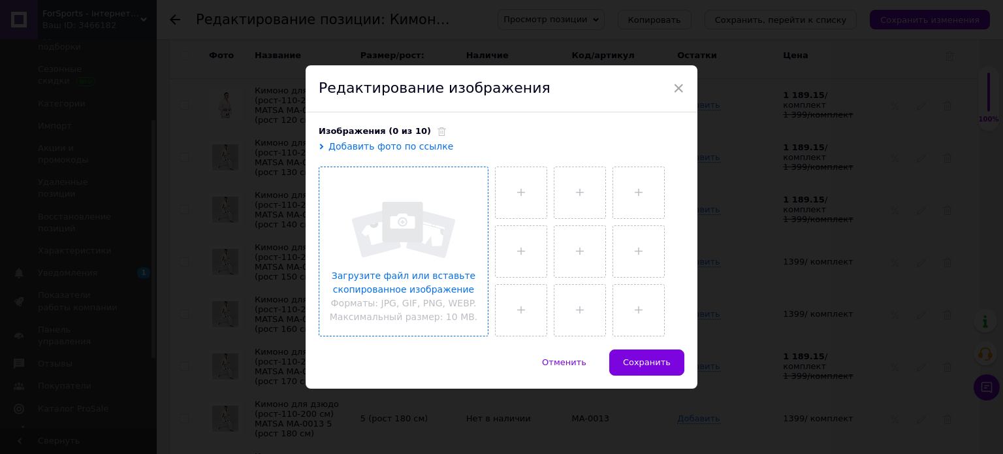
click at [409, 195] on input "file" at bounding box center [403, 251] width 168 height 168
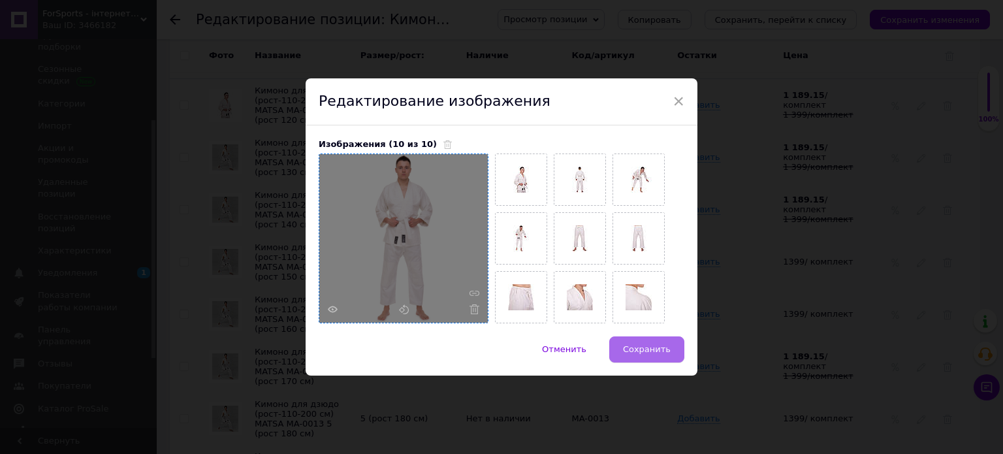
click at [642, 339] on button "Сохранить" at bounding box center [646, 349] width 75 height 26
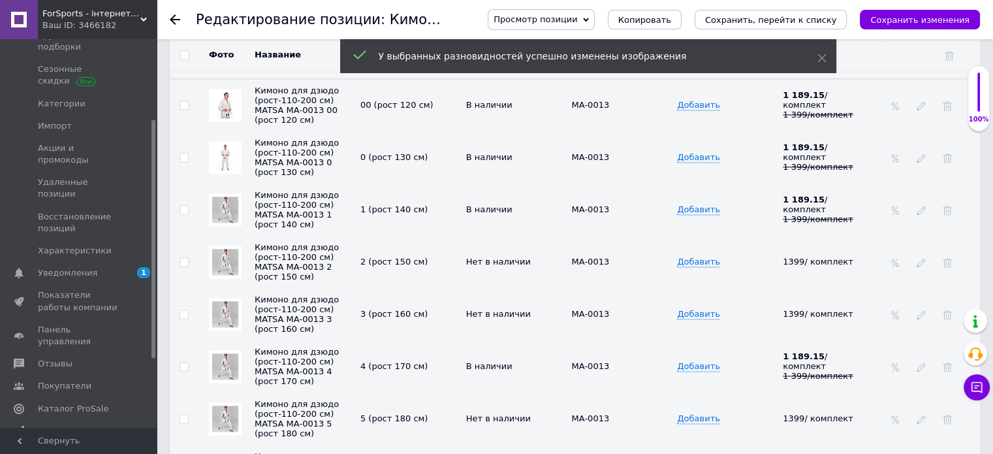
click at [219, 201] on img at bounding box center [225, 210] width 26 height 26
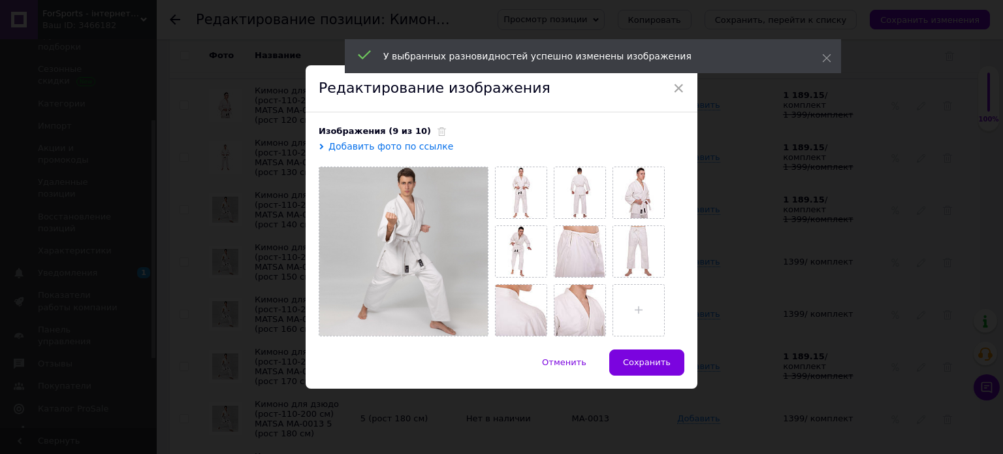
drag, startPoint x: 421, startPoint y: 133, endPoint x: 431, endPoint y: 165, distance: 34.1
click at [437, 133] on icon at bounding box center [441, 131] width 8 height 8
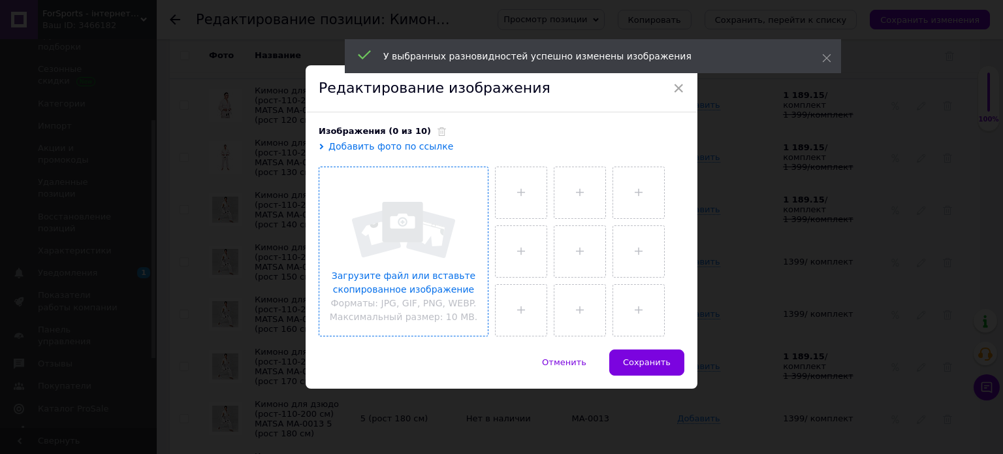
click at [438, 205] on input "file" at bounding box center [403, 251] width 168 height 168
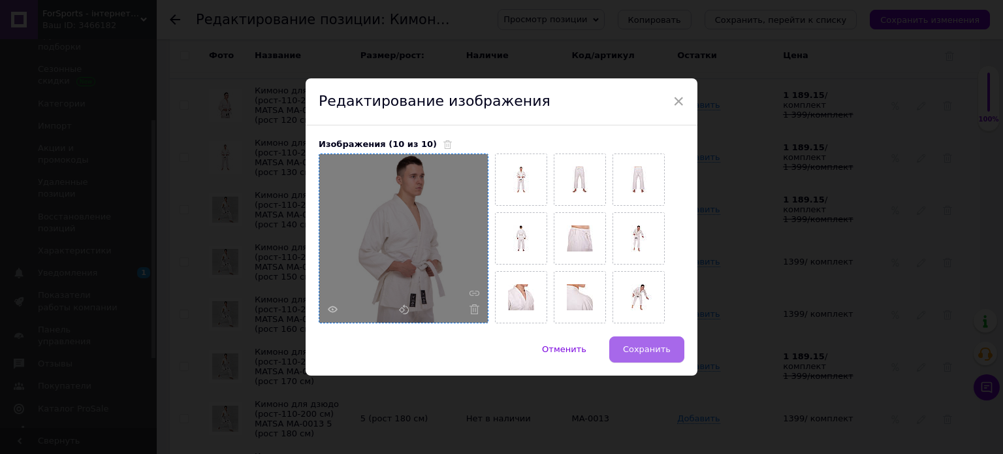
click at [646, 345] on span "Сохранить" at bounding box center [647, 349] width 48 height 10
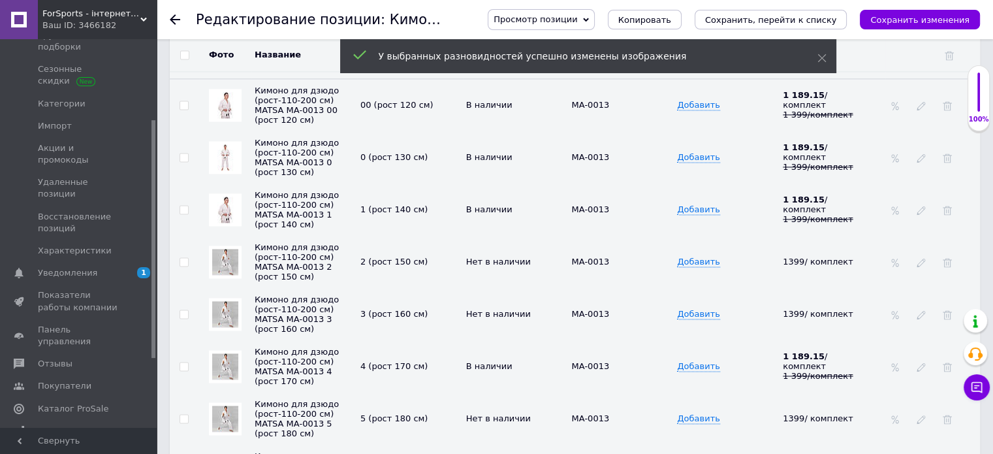
scroll to position [1893, 0]
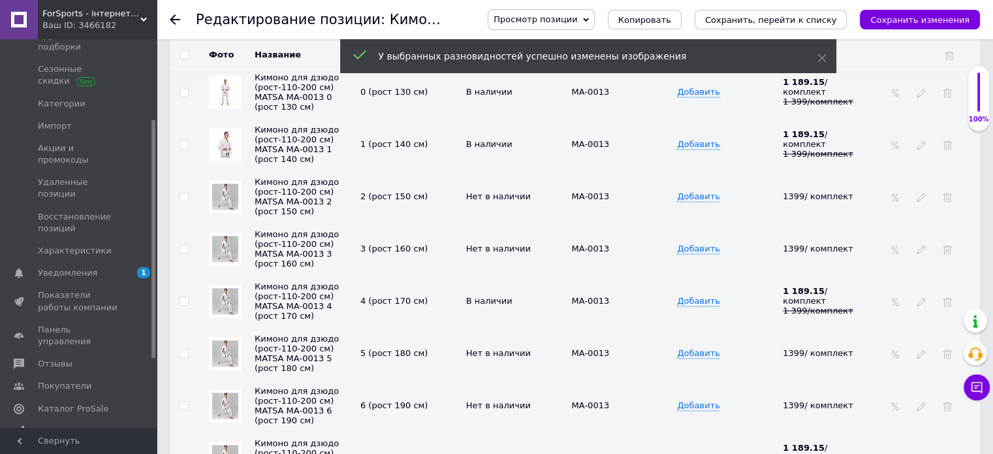
click at [217, 187] on img at bounding box center [225, 196] width 26 height 26
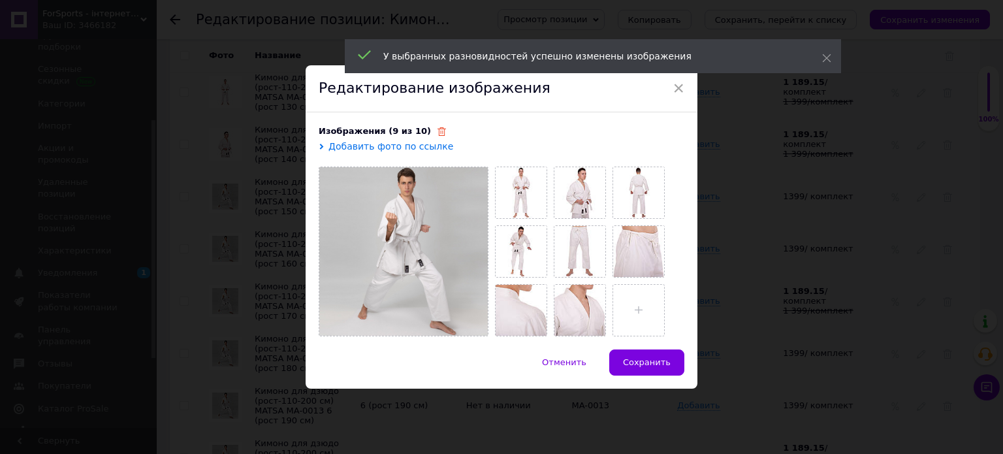
click at [437, 133] on use at bounding box center [441, 131] width 8 height 8
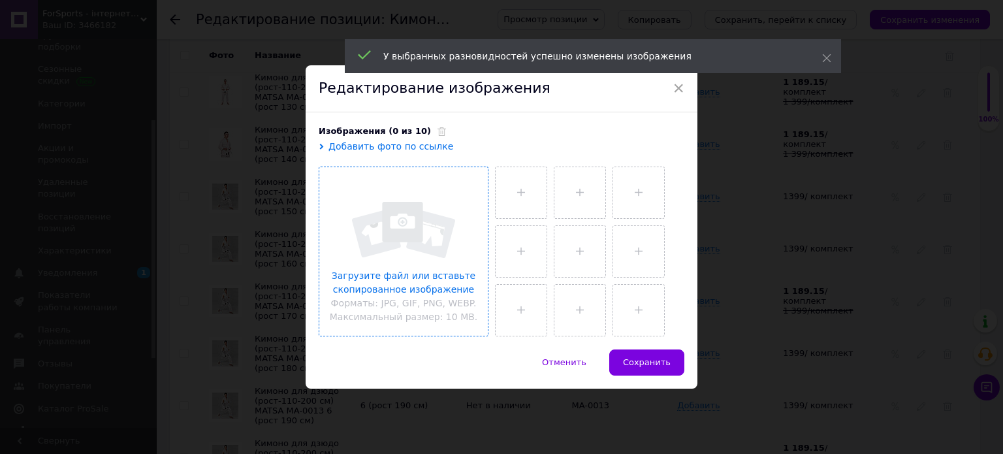
click at [432, 208] on input "file" at bounding box center [403, 251] width 168 height 168
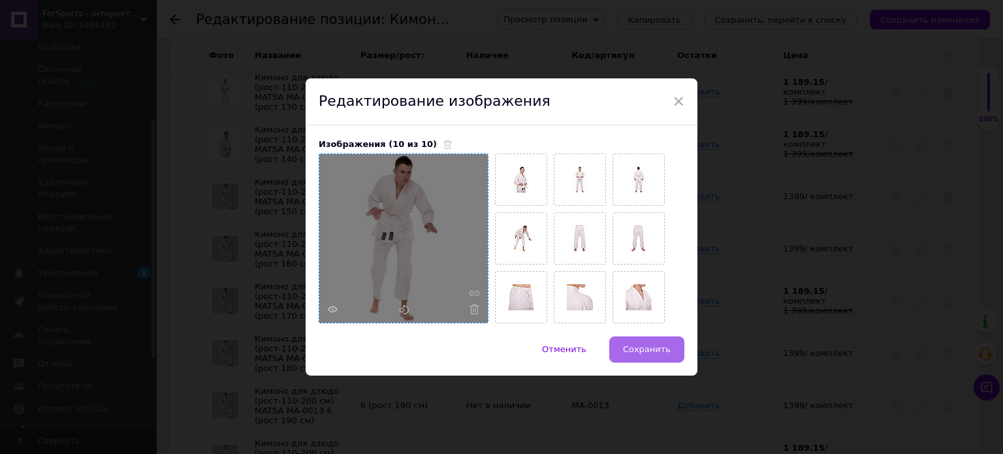
click at [666, 351] on span "Сохранить" at bounding box center [647, 349] width 48 height 10
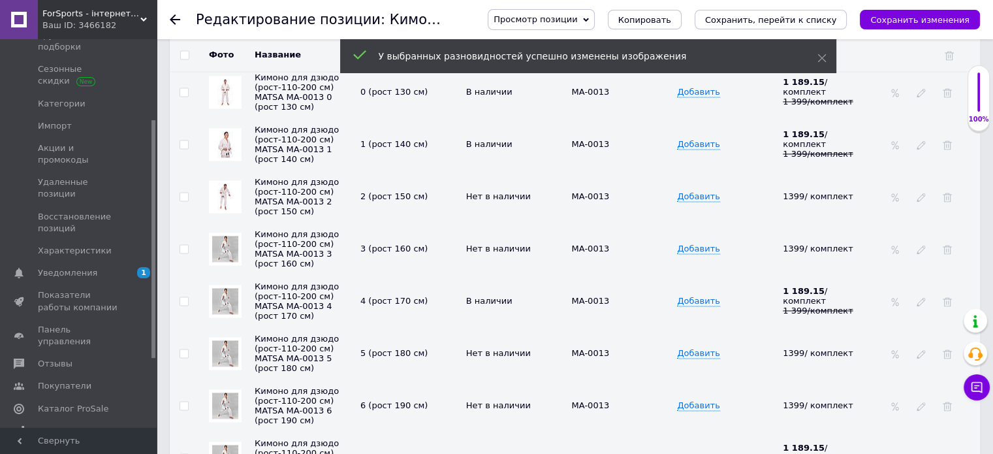
scroll to position [2024, 0]
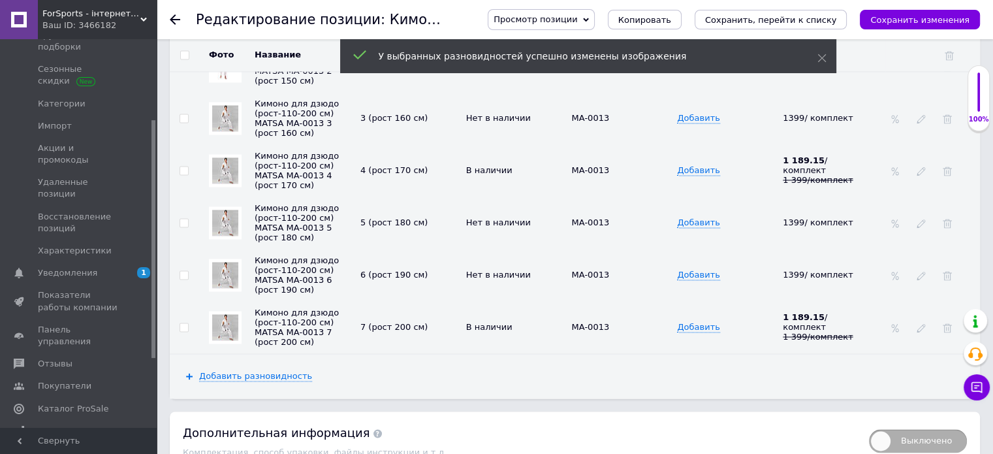
click at [227, 114] on img at bounding box center [225, 118] width 26 height 26
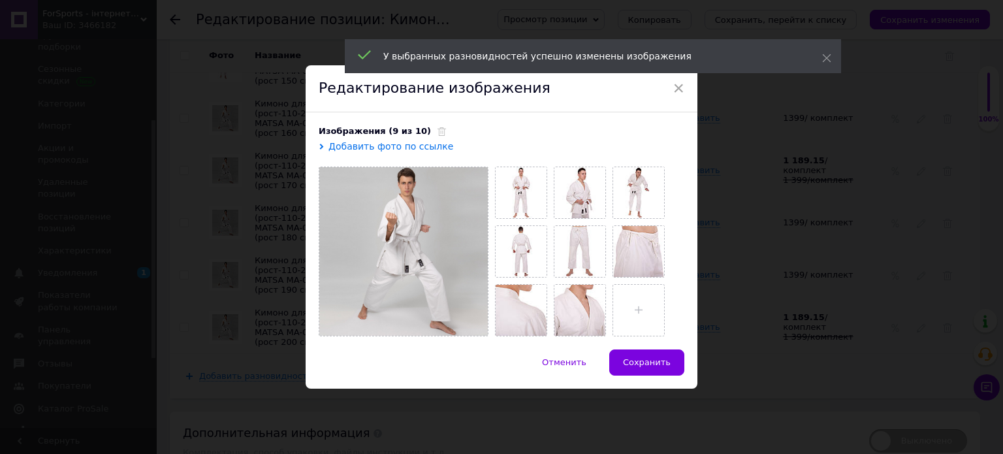
drag, startPoint x: 422, startPoint y: 130, endPoint x: 413, endPoint y: 161, distance: 32.2
click at [437, 131] on icon at bounding box center [441, 131] width 8 height 8
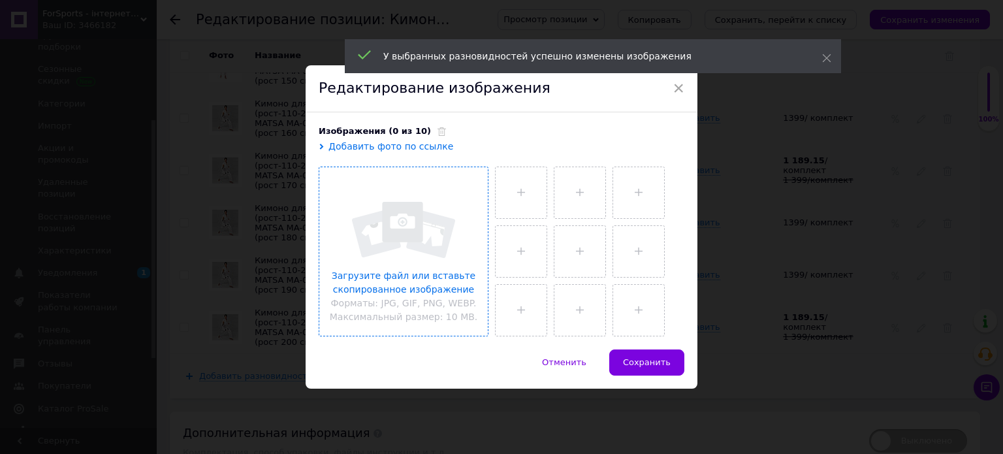
click at [394, 233] on input "file" at bounding box center [403, 251] width 168 height 168
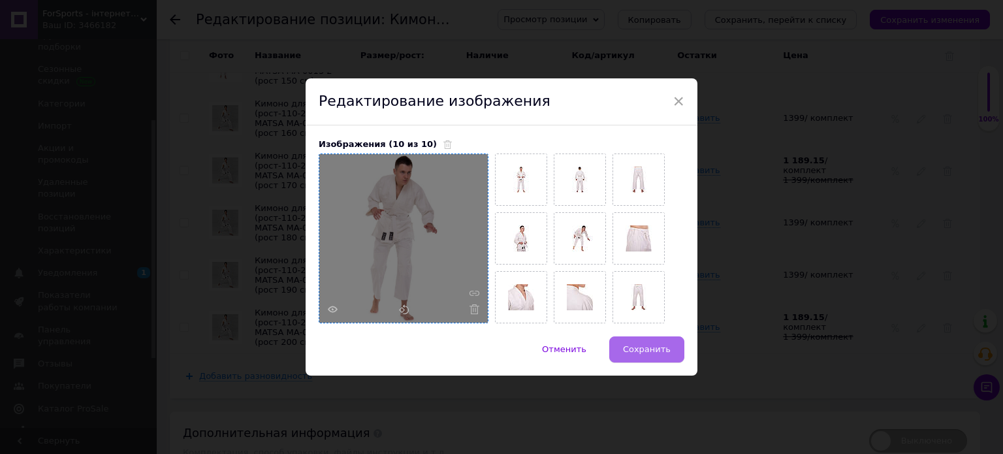
click at [657, 356] on button "Сохранить" at bounding box center [646, 349] width 75 height 26
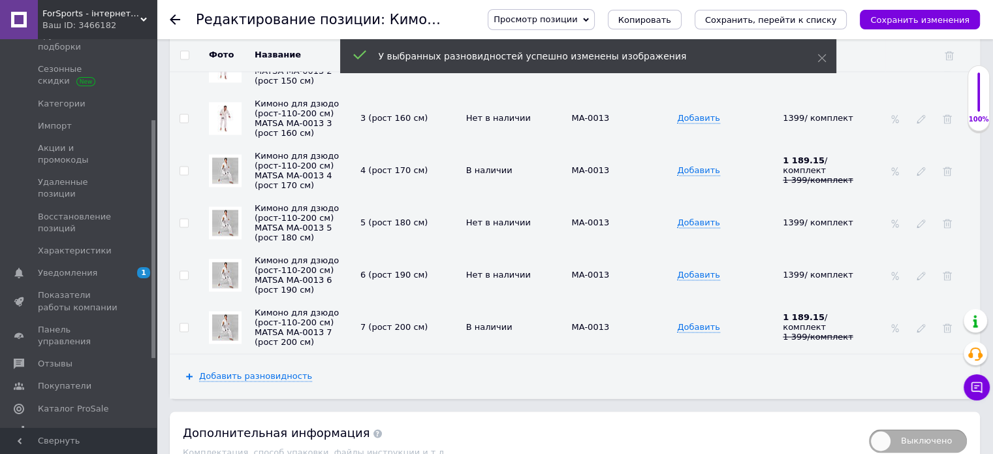
click at [227, 166] on img at bounding box center [225, 170] width 26 height 26
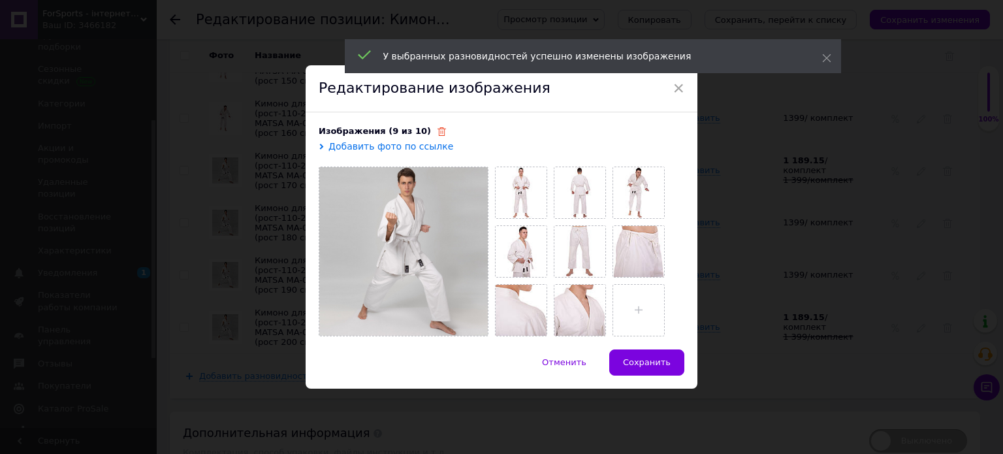
click at [437, 133] on icon at bounding box center [441, 131] width 8 height 8
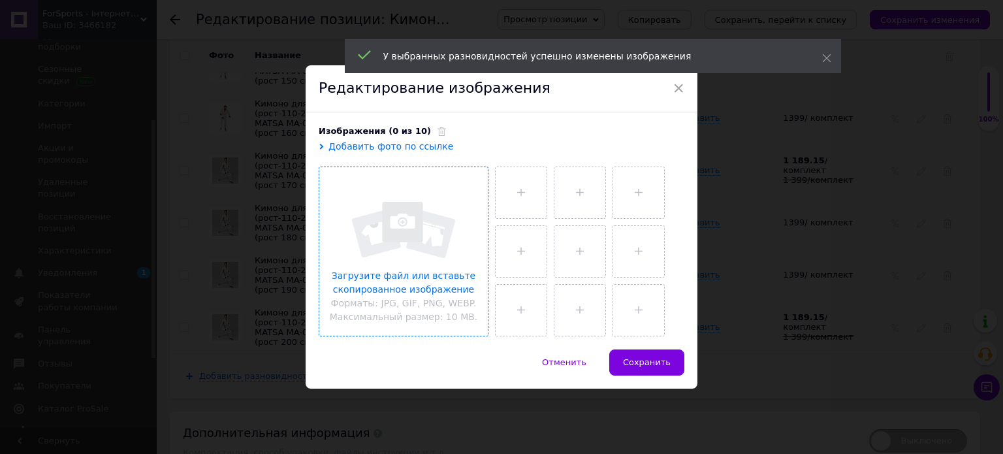
click at [420, 198] on input "file" at bounding box center [403, 251] width 168 height 168
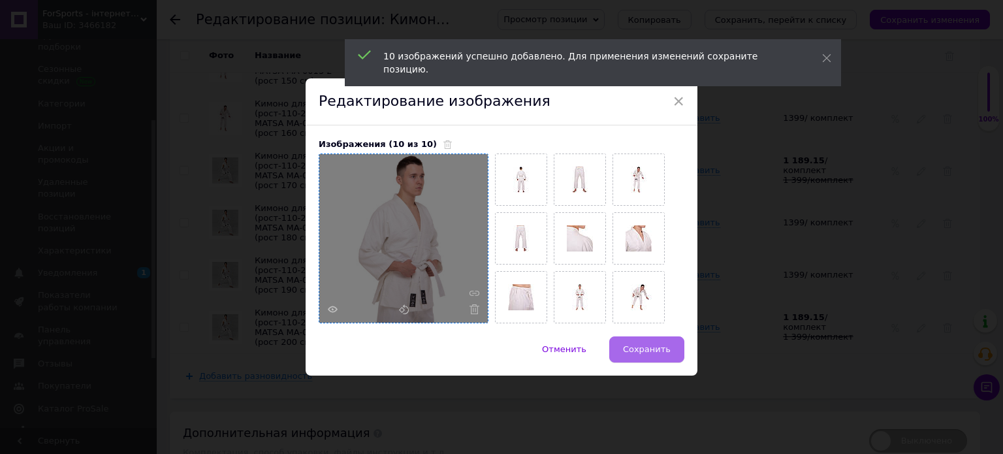
click at [644, 347] on span "Сохранить" at bounding box center [647, 349] width 48 height 10
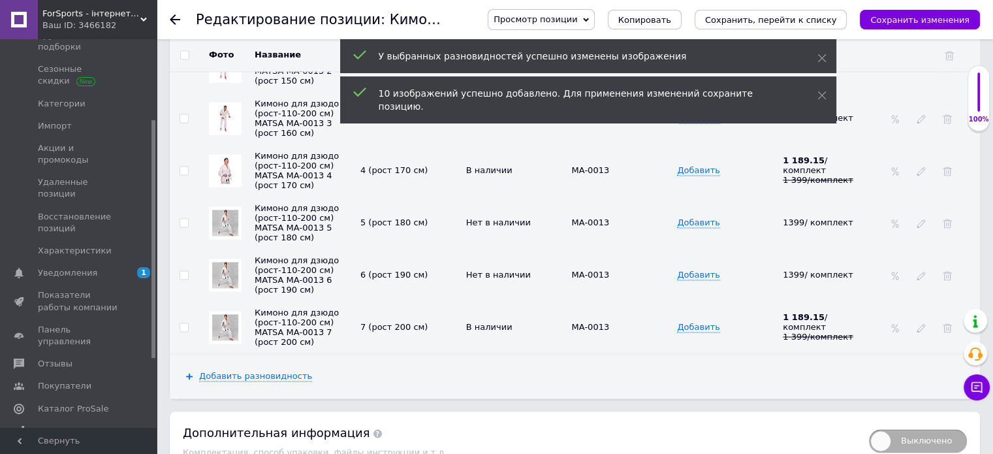
click at [222, 216] on img at bounding box center [225, 223] width 26 height 26
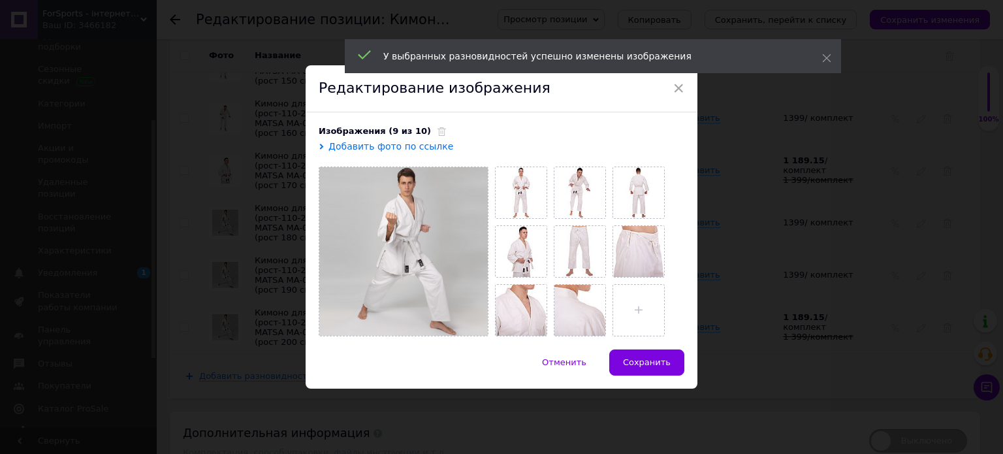
click at [427, 132] on div "Изображения (9 из 10)" at bounding box center [502, 131] width 366 height 12
click at [437, 128] on icon at bounding box center [441, 131] width 8 height 8
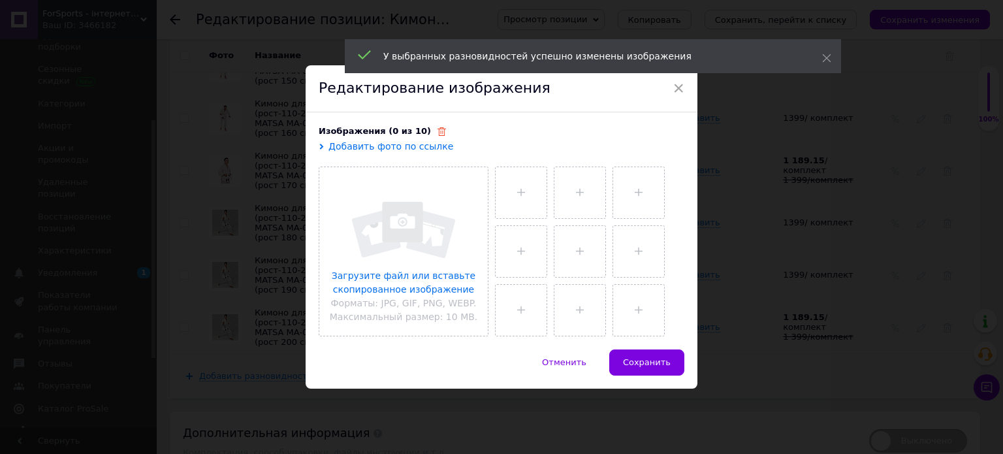
click at [437, 129] on icon at bounding box center [441, 131] width 8 height 8
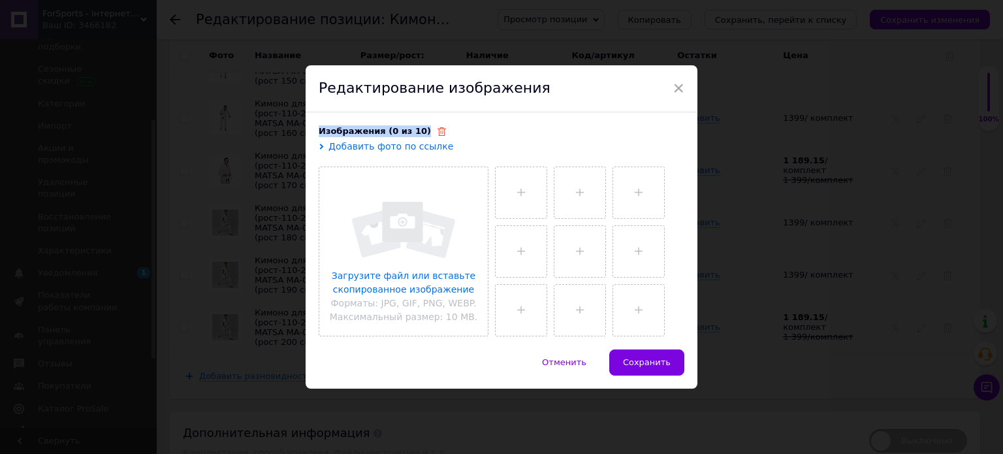
click at [437, 129] on icon at bounding box center [441, 131] width 8 height 8
click at [437, 130] on use at bounding box center [441, 131] width 8 height 8
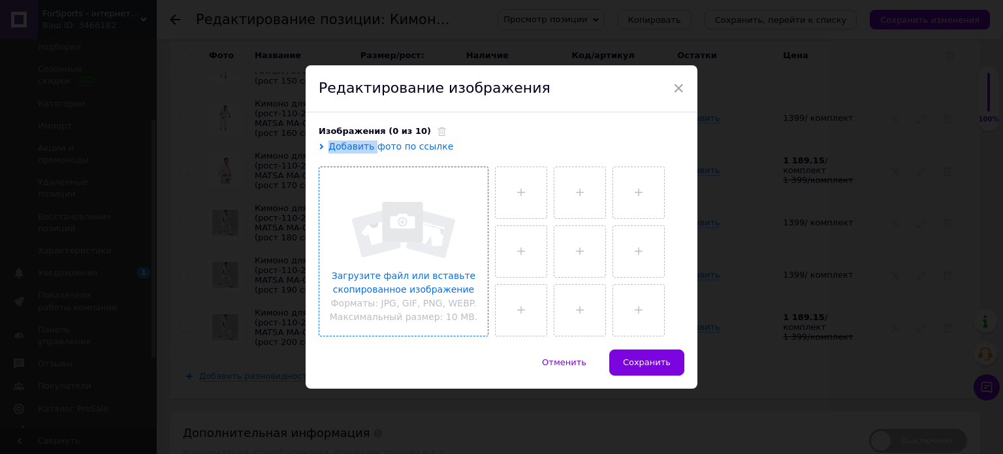
click at [420, 218] on input "file" at bounding box center [403, 251] width 168 height 168
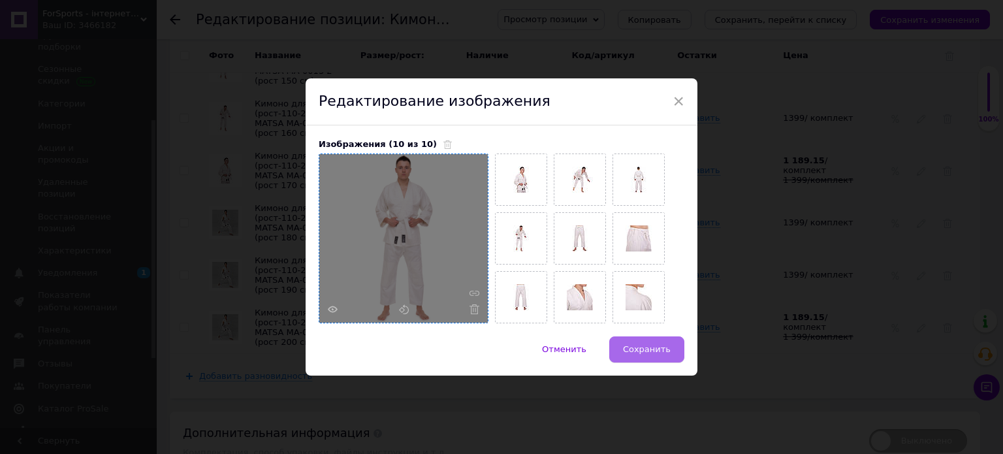
click at [661, 353] on span "Сохранить" at bounding box center [647, 349] width 48 height 10
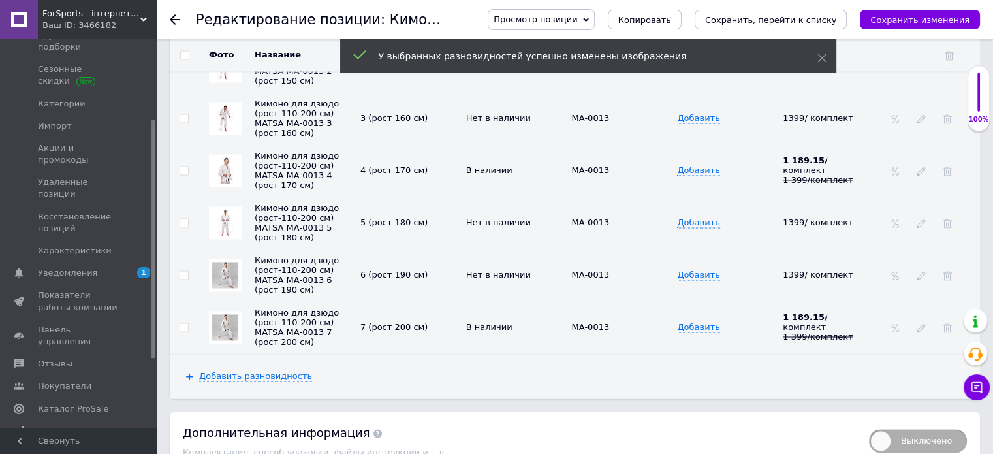
click at [225, 262] on img at bounding box center [225, 275] width 26 height 26
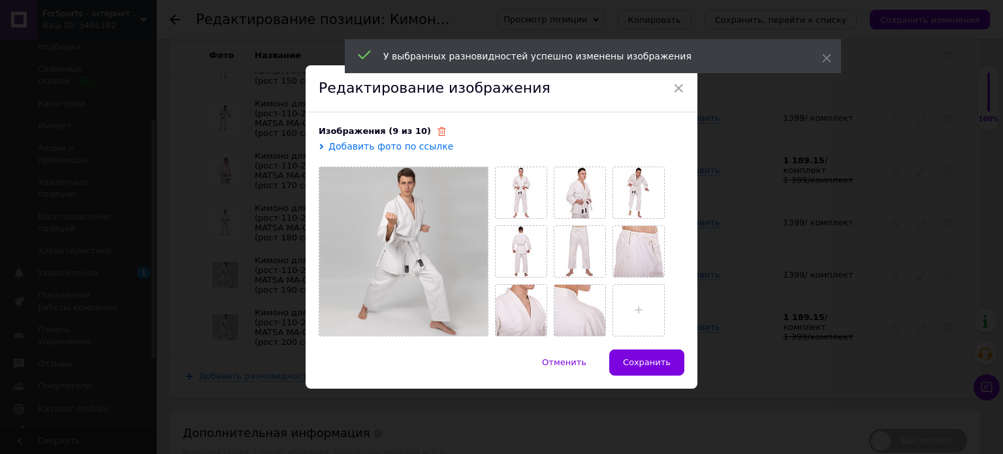
click at [437, 130] on use at bounding box center [441, 131] width 8 height 8
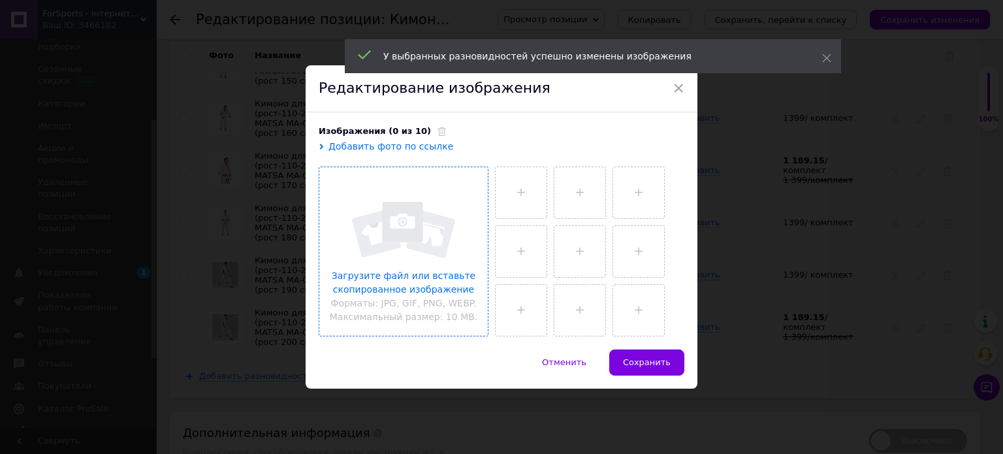
click at [422, 179] on input "file" at bounding box center [403, 251] width 168 height 168
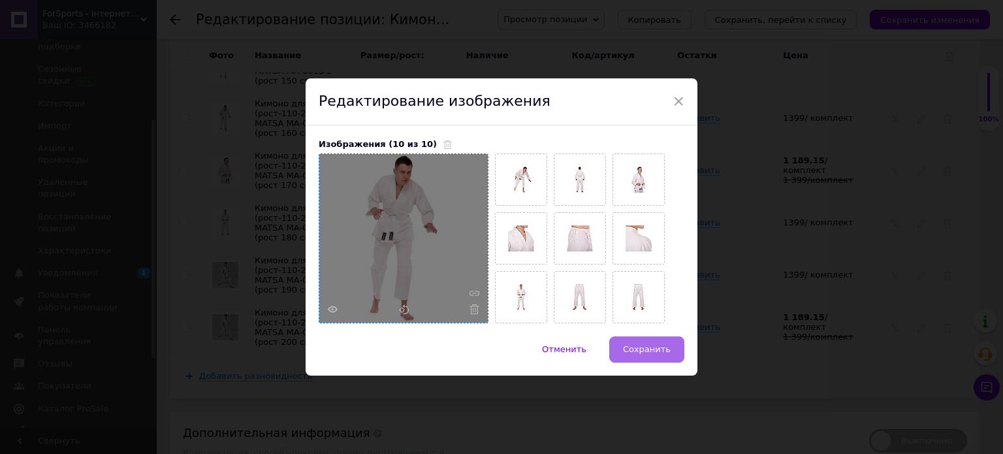
click at [636, 351] on span "Сохранить" at bounding box center [647, 349] width 48 height 10
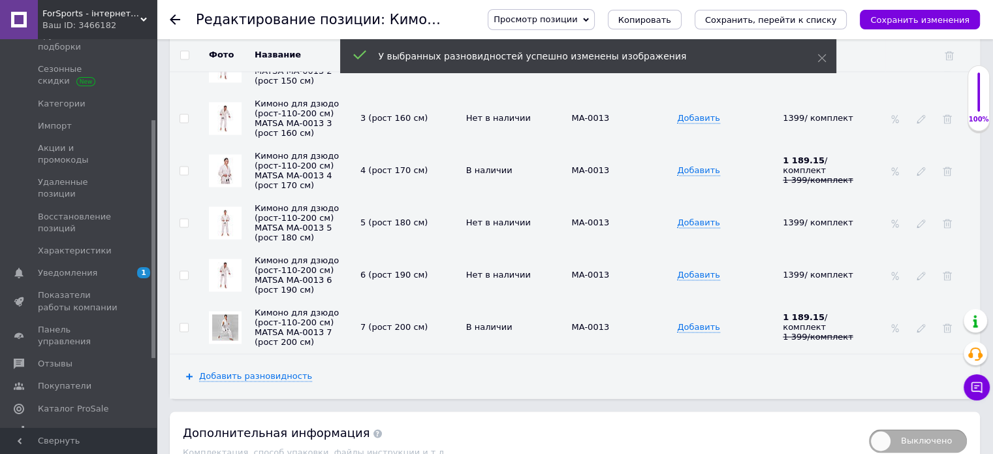
click at [230, 314] on img at bounding box center [225, 327] width 26 height 26
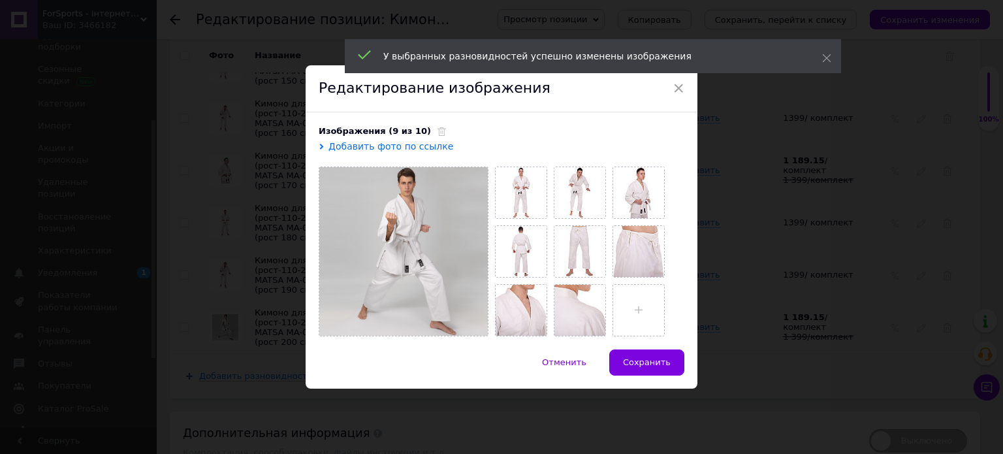
click at [431, 133] on span at bounding box center [438, 131] width 15 height 10
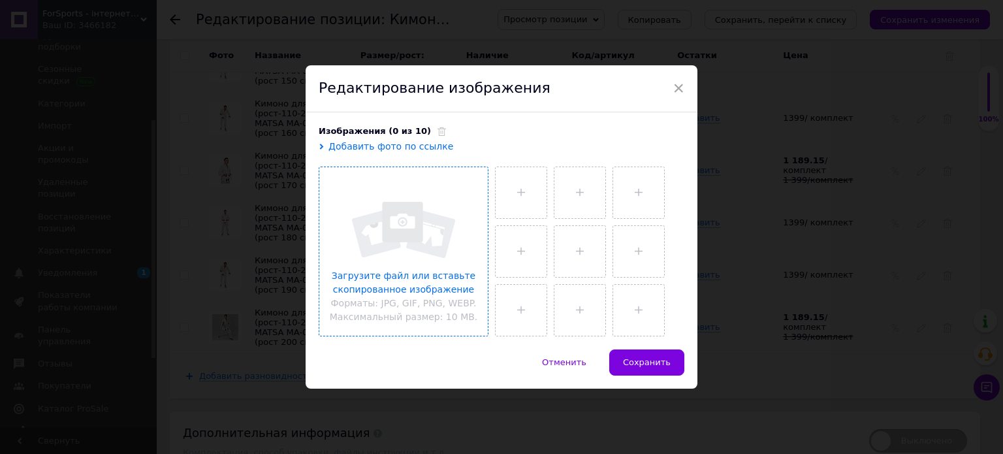
drag, startPoint x: 418, startPoint y: 134, endPoint x: 418, endPoint y: 194, distance: 60.1
click at [437, 136] on icon at bounding box center [441, 131] width 8 height 8
click at [418, 212] on input "file" at bounding box center [403, 251] width 168 height 168
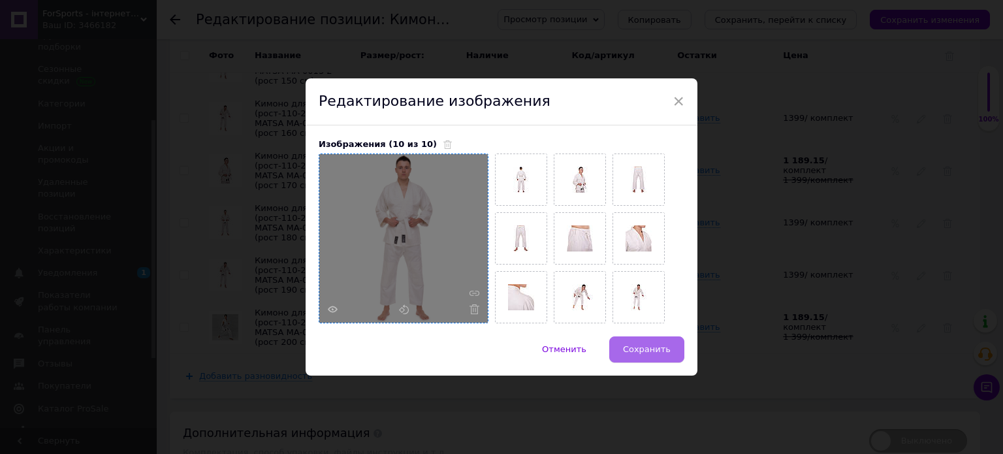
click at [662, 351] on span "Сохранить" at bounding box center [647, 349] width 48 height 10
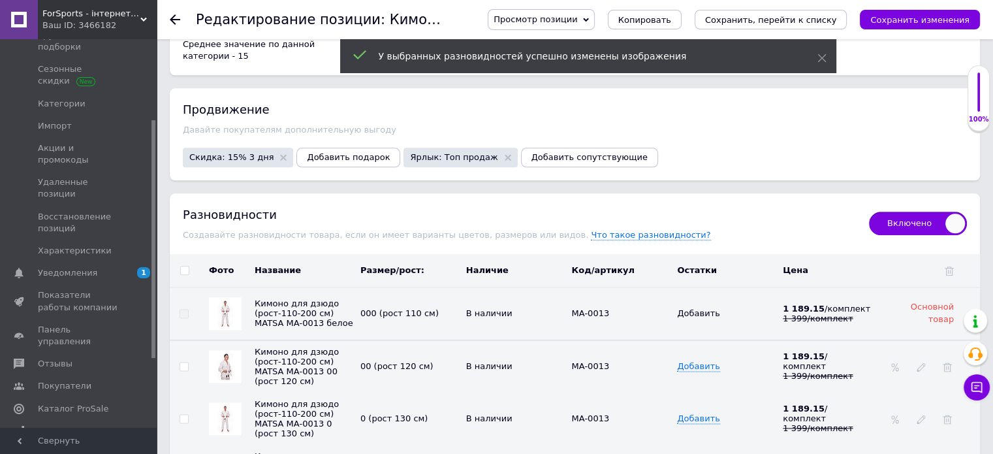
scroll to position [1371, 0]
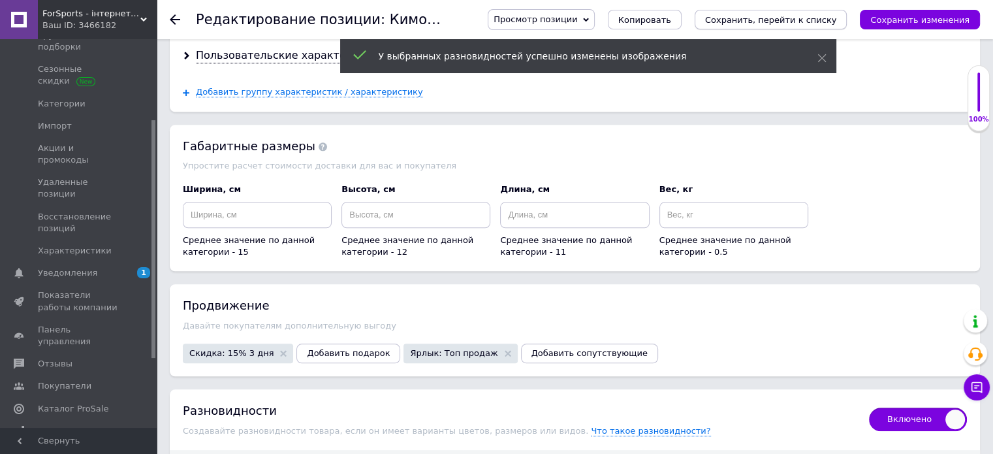
click at [749, 22] on icon "Сохранить, перейти к списку" at bounding box center [771, 20] width 132 height 10
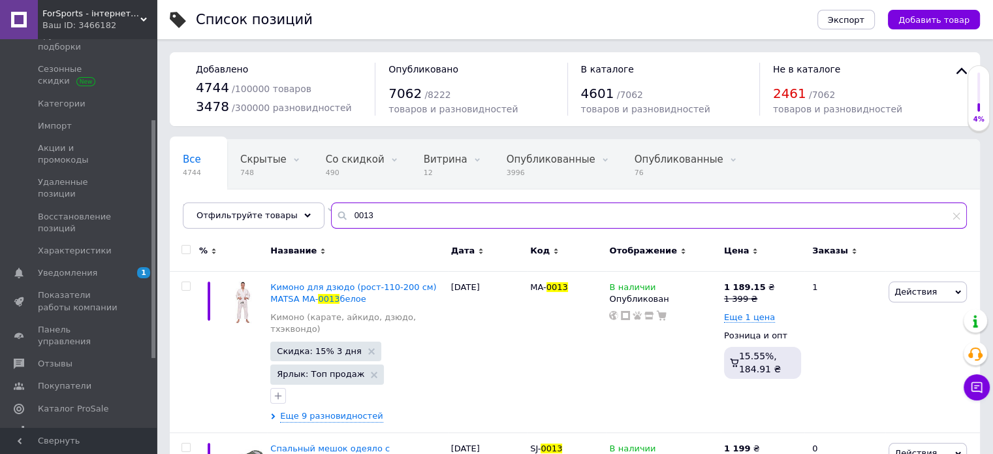
click at [399, 207] on input "0013" at bounding box center [649, 215] width 636 height 26
click at [398, 208] on input "0013" at bounding box center [649, 215] width 636 height 26
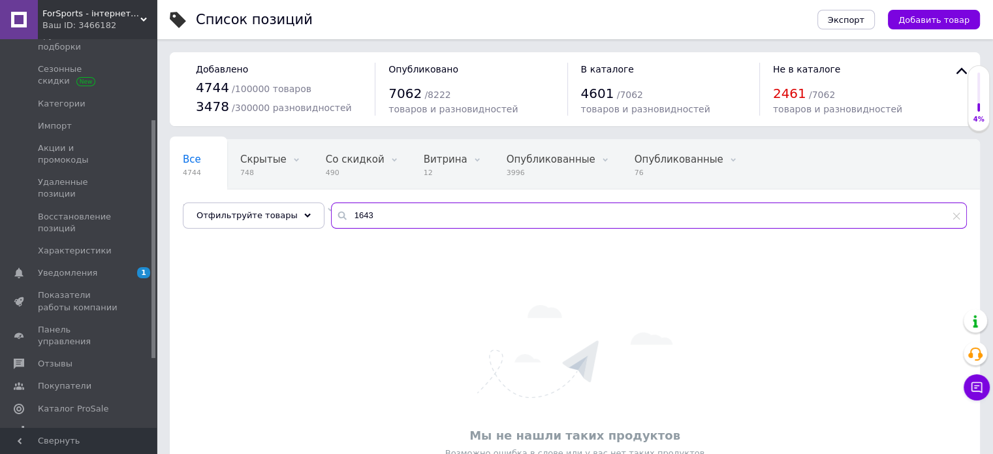
click at [367, 224] on input "1643" at bounding box center [649, 215] width 636 height 26
paste input "Кимоно для тхэквондо"
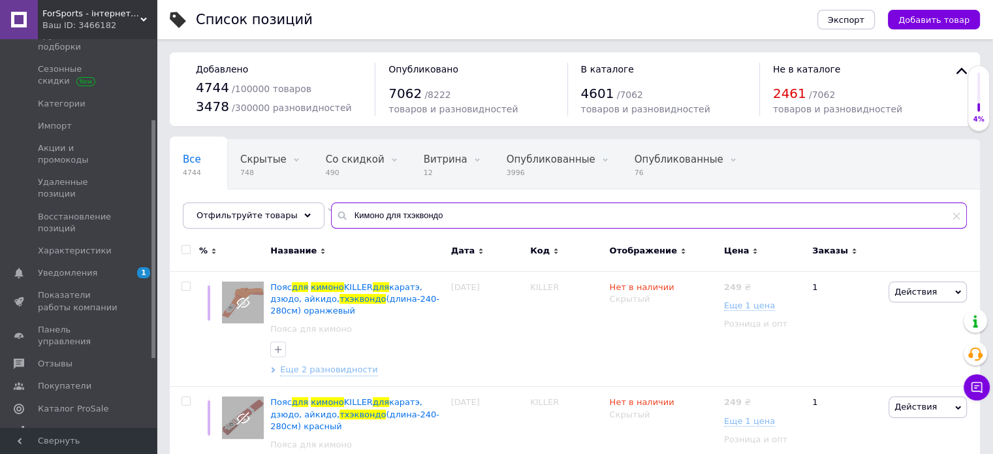
click at [439, 208] on input "Кимоно для тхэквондо" at bounding box center [649, 215] width 636 height 26
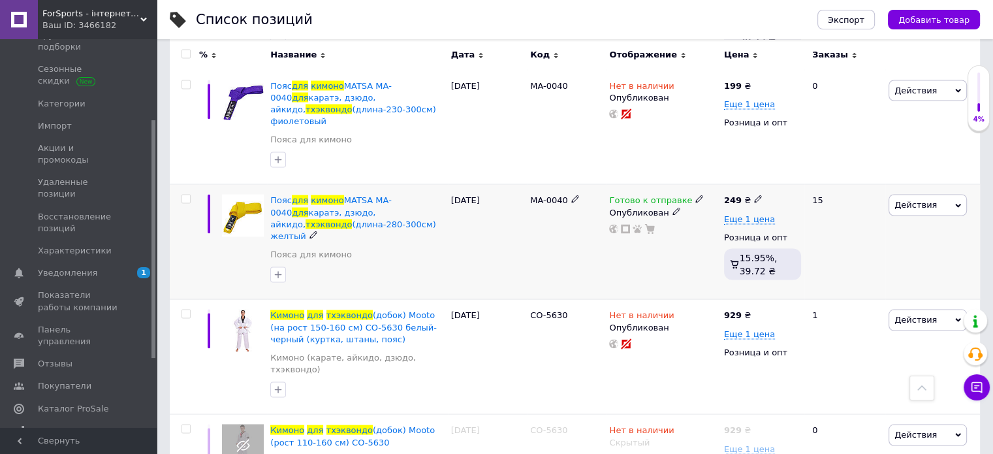
scroll to position [2593, 0]
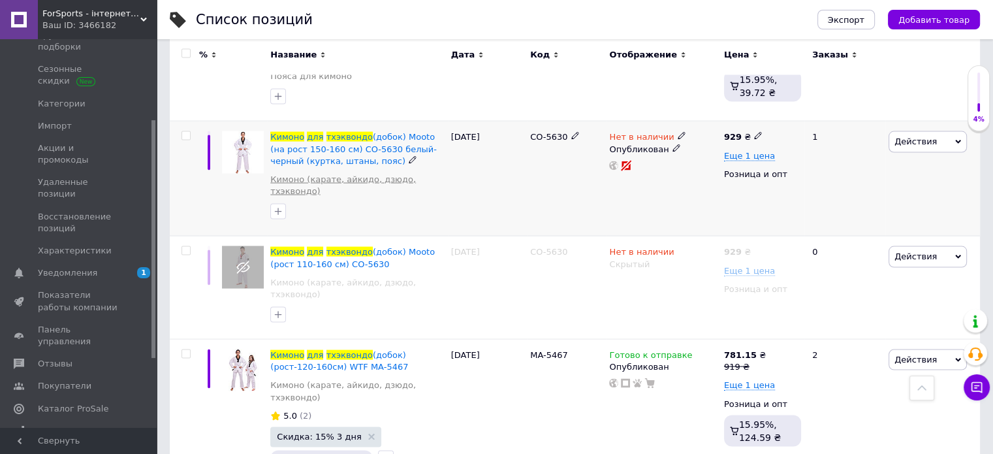
type input "Кимоно для тхэквондо"
click at [350, 174] on link "Кимоно (карате, айкидо, дзюдо, тхэквондо)" at bounding box center [357, 186] width 174 height 24
